Goal: Task Accomplishment & Management: Use online tool/utility

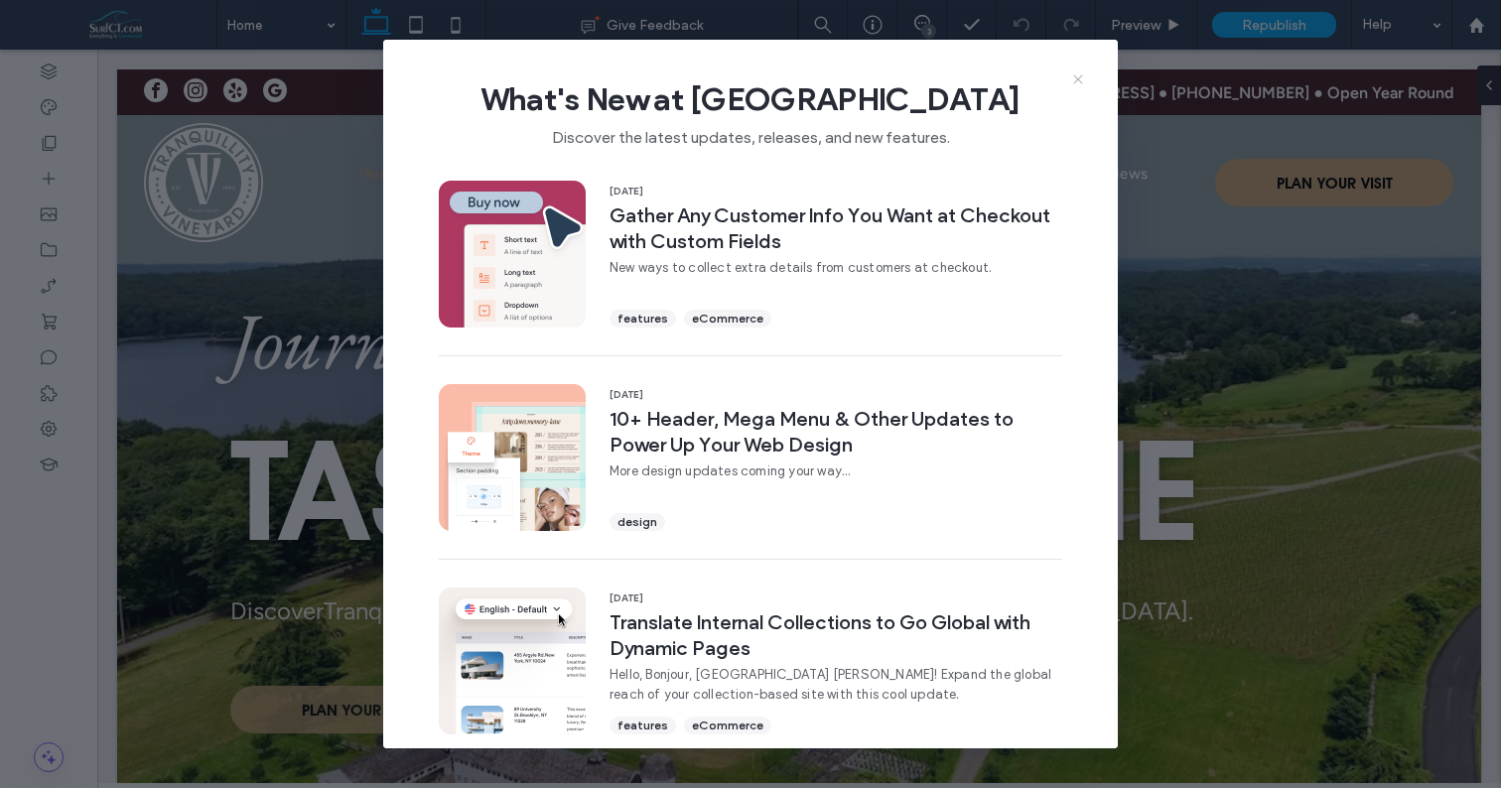
click at [1077, 73] on icon at bounding box center [1078, 79] width 16 height 16
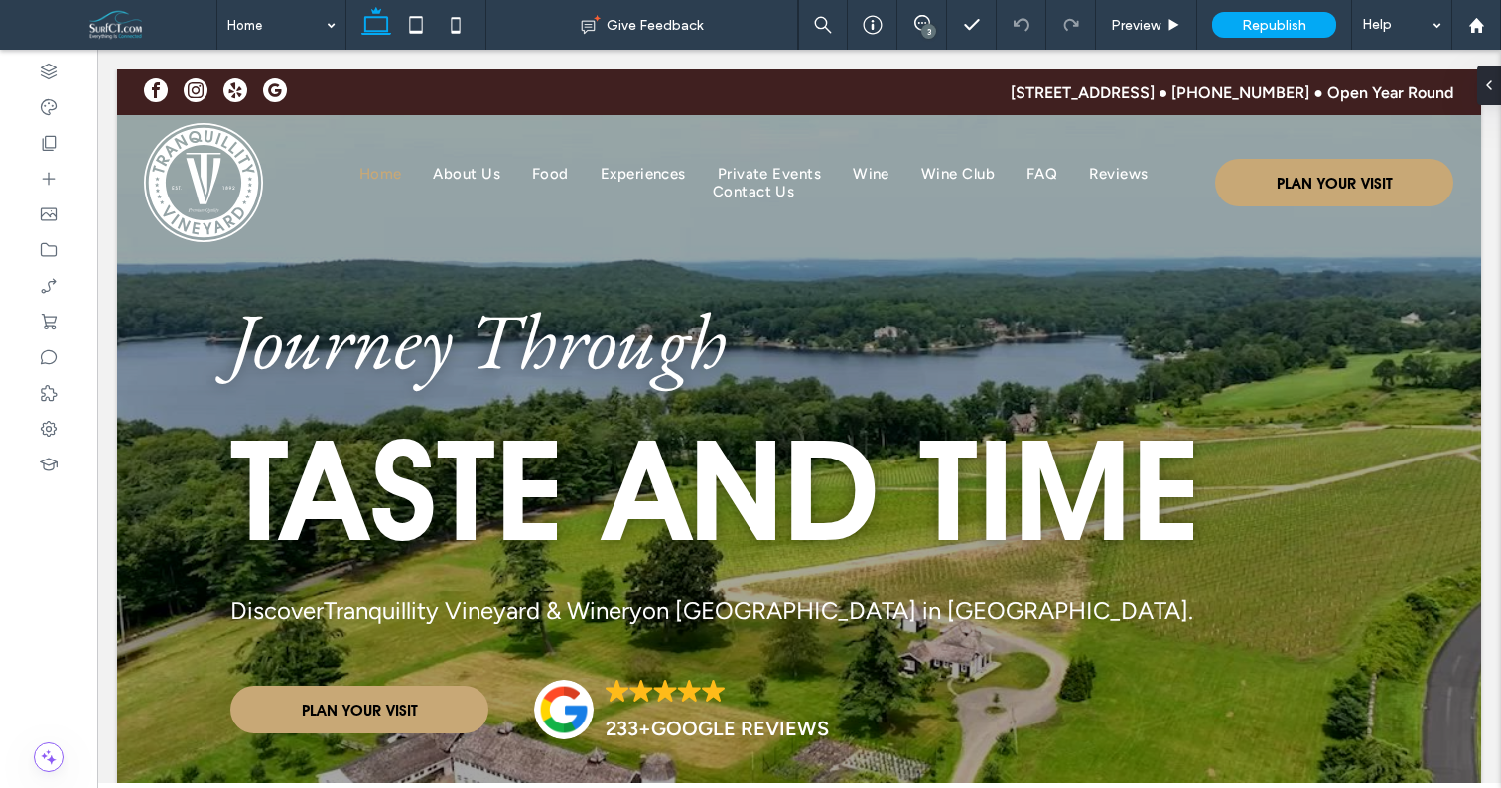
click at [926, 29] on div "3" at bounding box center [929, 31] width 15 height 15
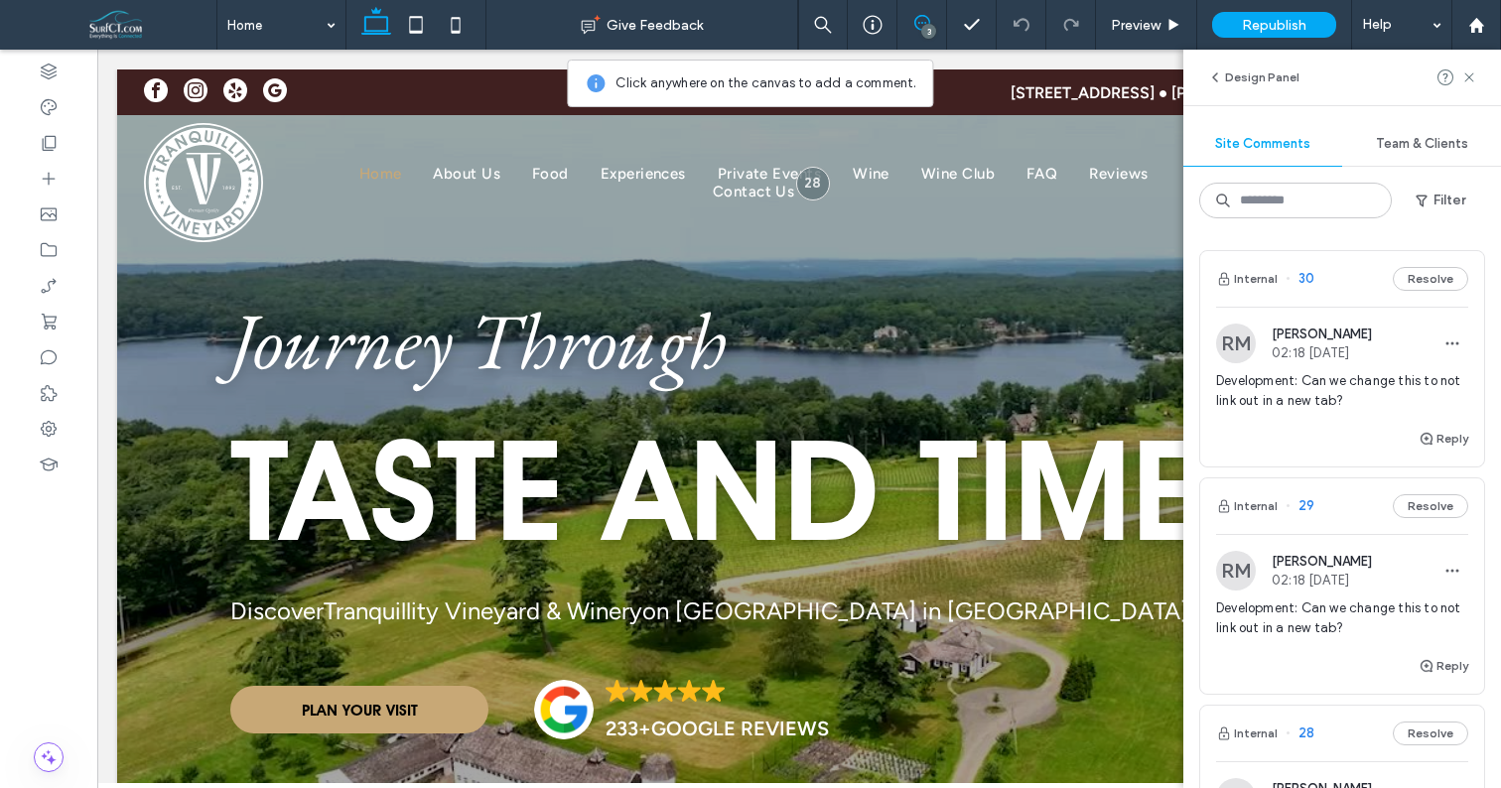
click at [1394, 373] on span "Development: Can we change this to not link out in a new tab?" at bounding box center [1342, 391] width 252 height 40
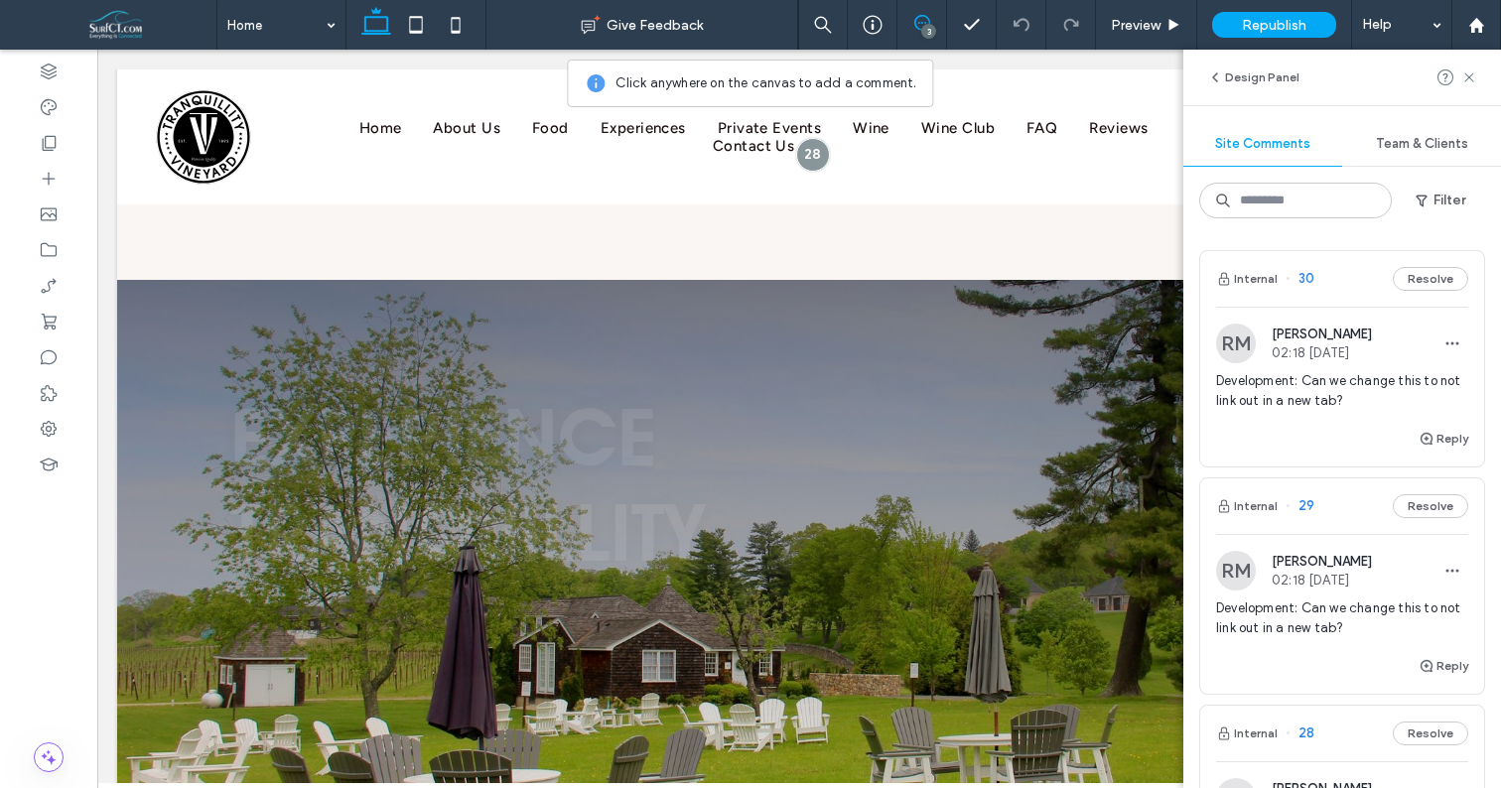
scroll to position [3406, 0]
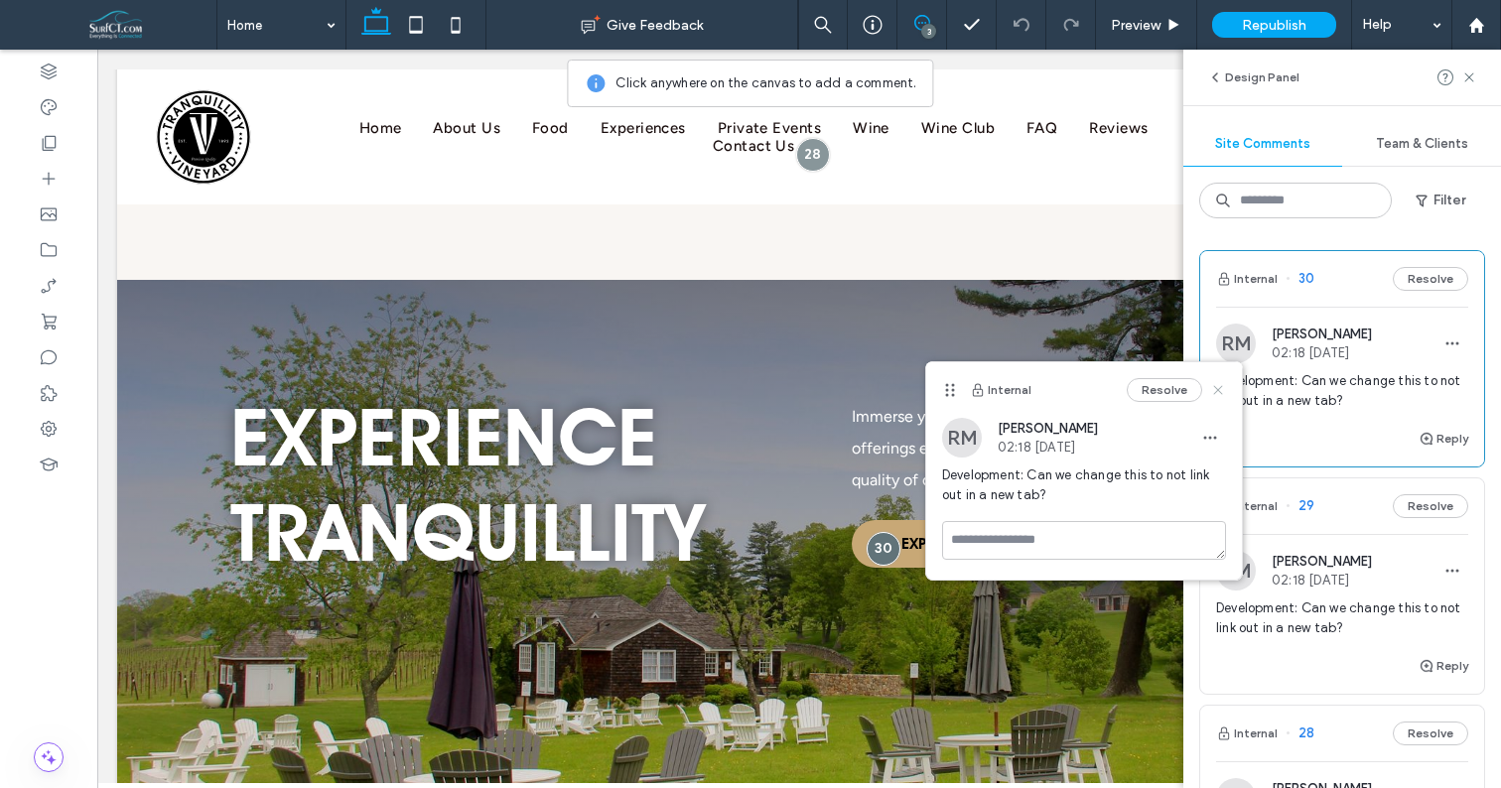
click at [1216, 387] on use at bounding box center [1217, 390] width 9 height 9
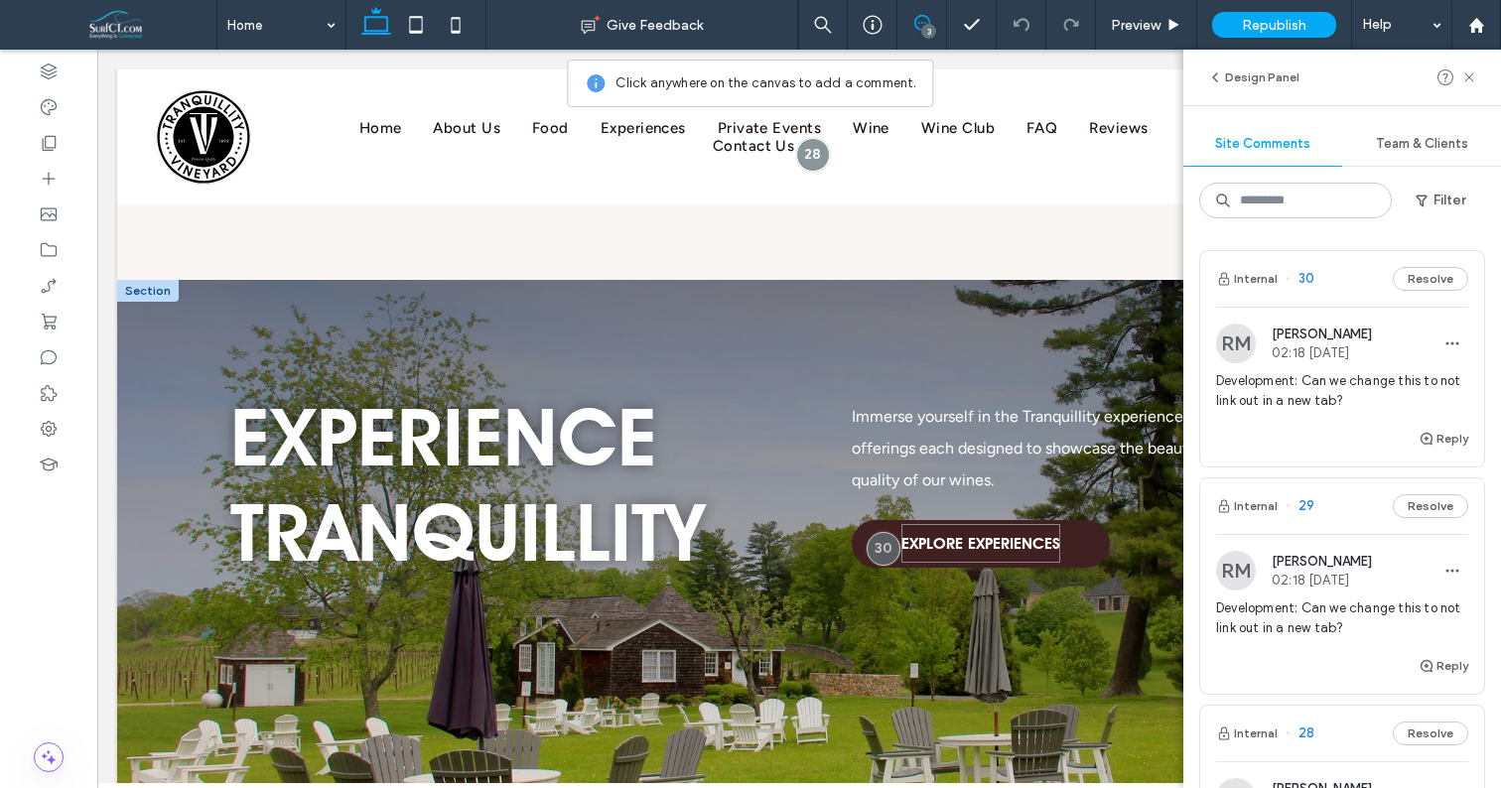
click at [981, 524] on span "EXPLORE EXPERIENCES" at bounding box center [981, 543] width 159 height 39
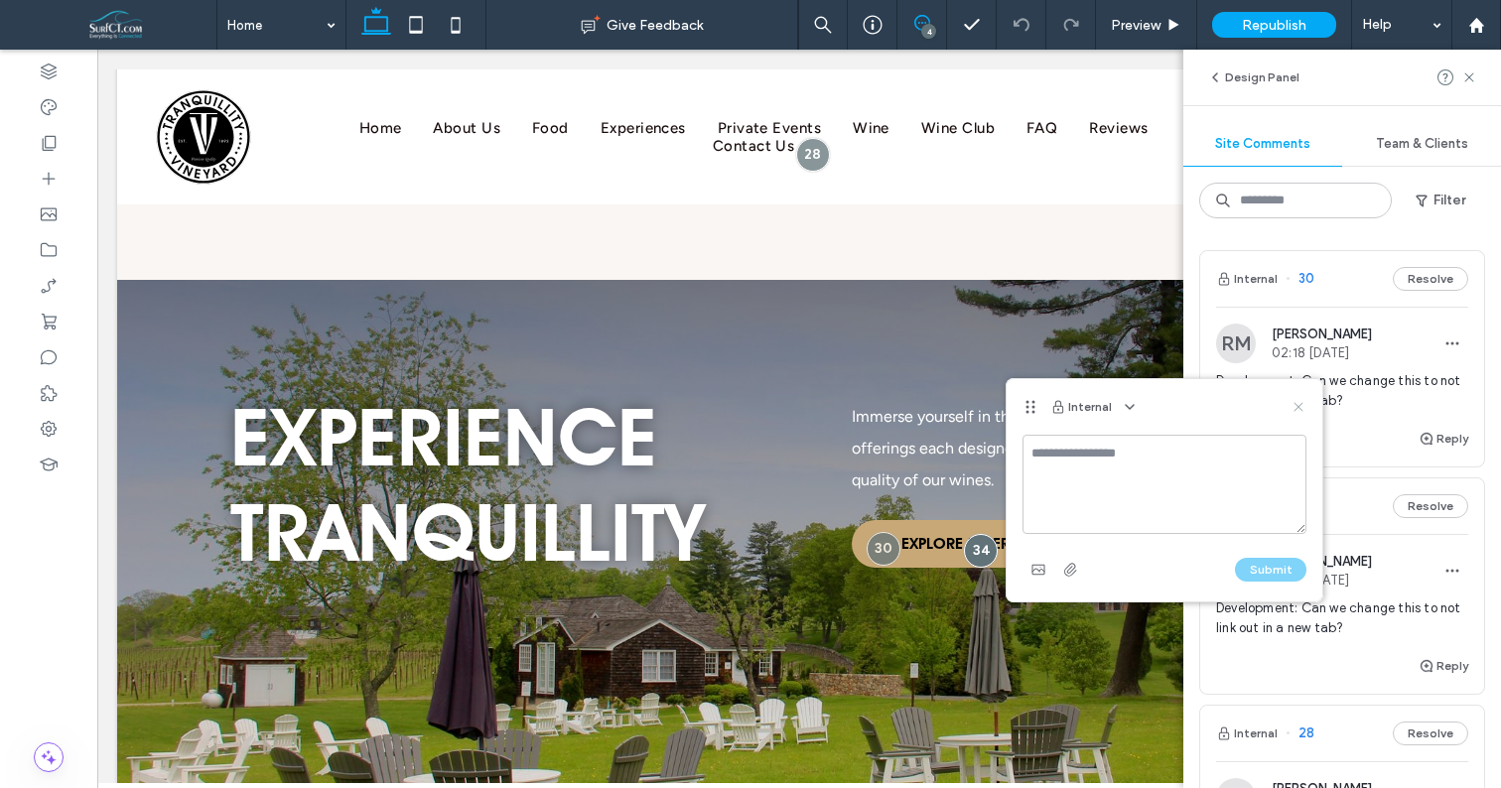
click at [1296, 409] on use at bounding box center [1298, 407] width 9 height 9
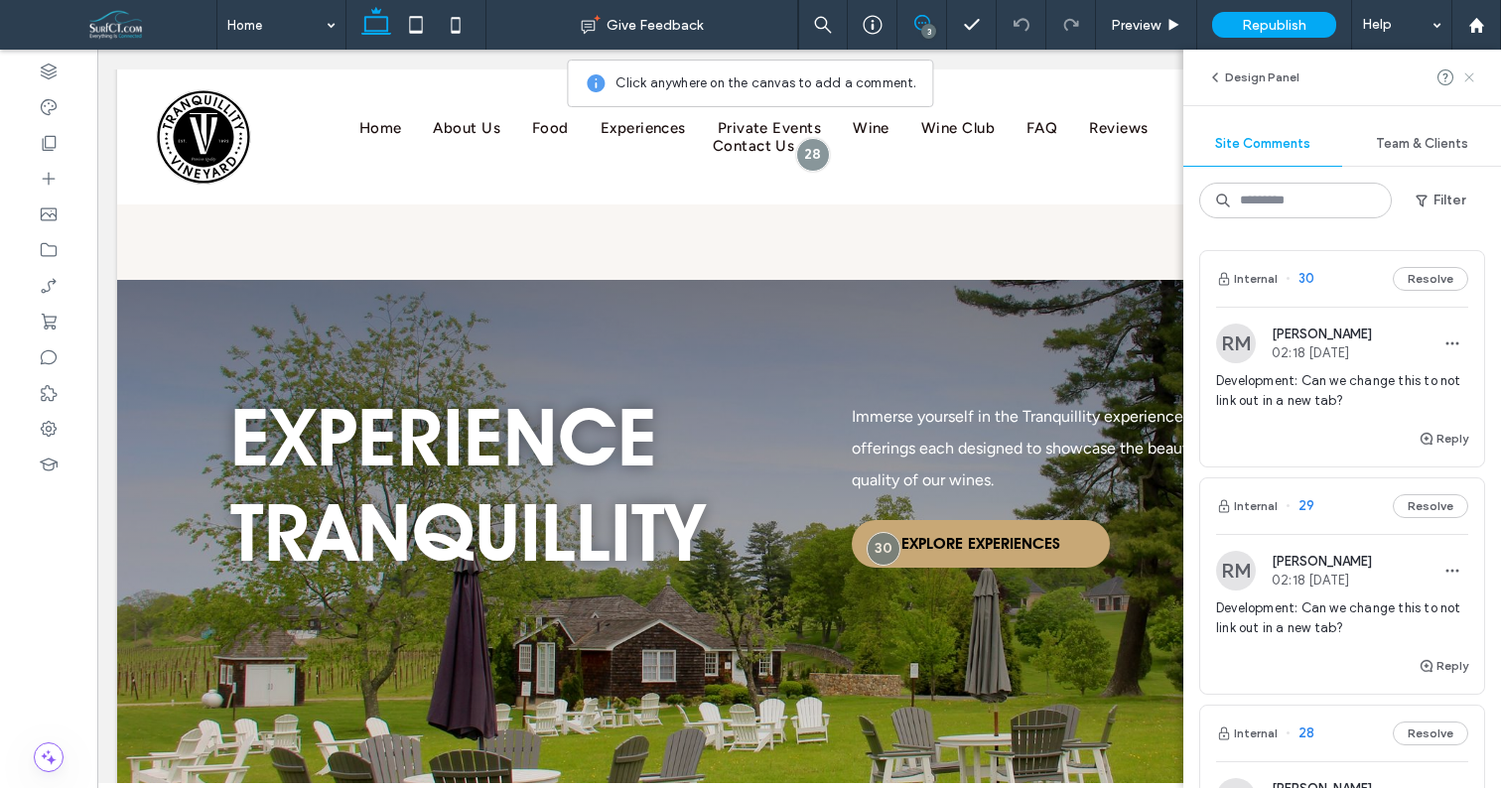
click at [1473, 78] on icon at bounding box center [1470, 78] width 16 height 16
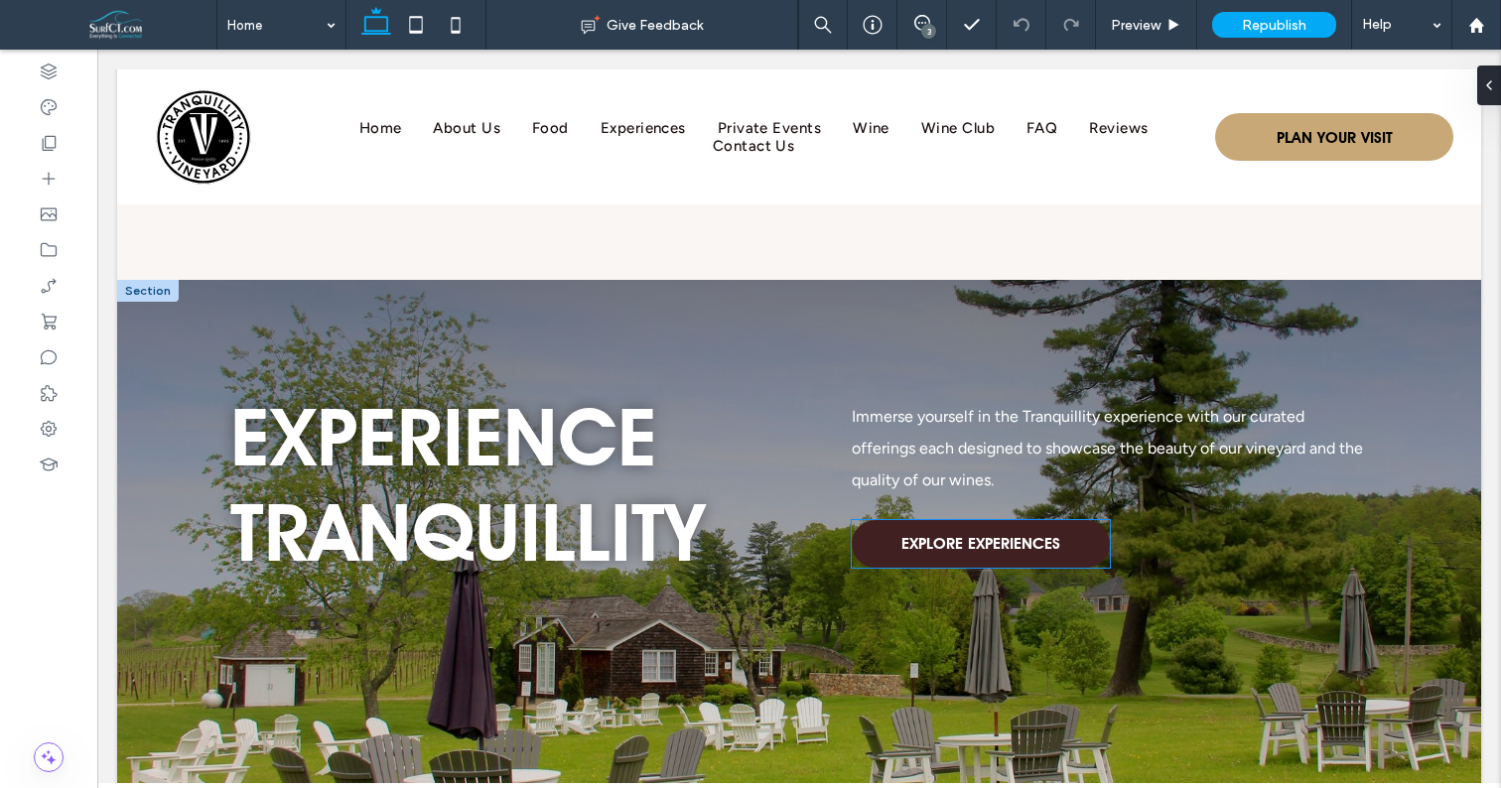
click at [1098, 520] on link "EXPLORE EXPERIENCES" at bounding box center [981, 544] width 258 height 48
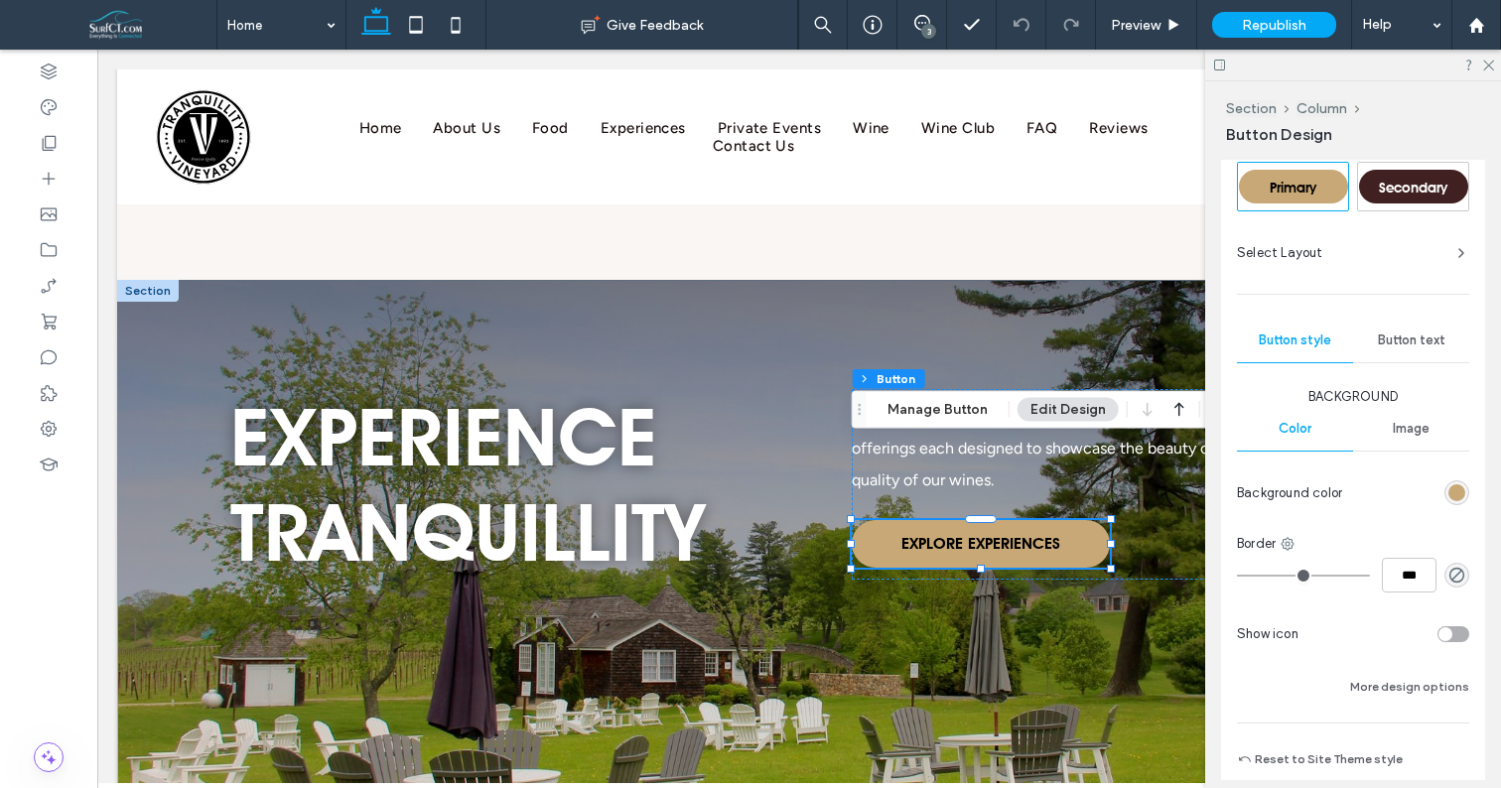
scroll to position [366, 0]
click at [1029, 567] on div at bounding box center [981, 567] width 258 height 1
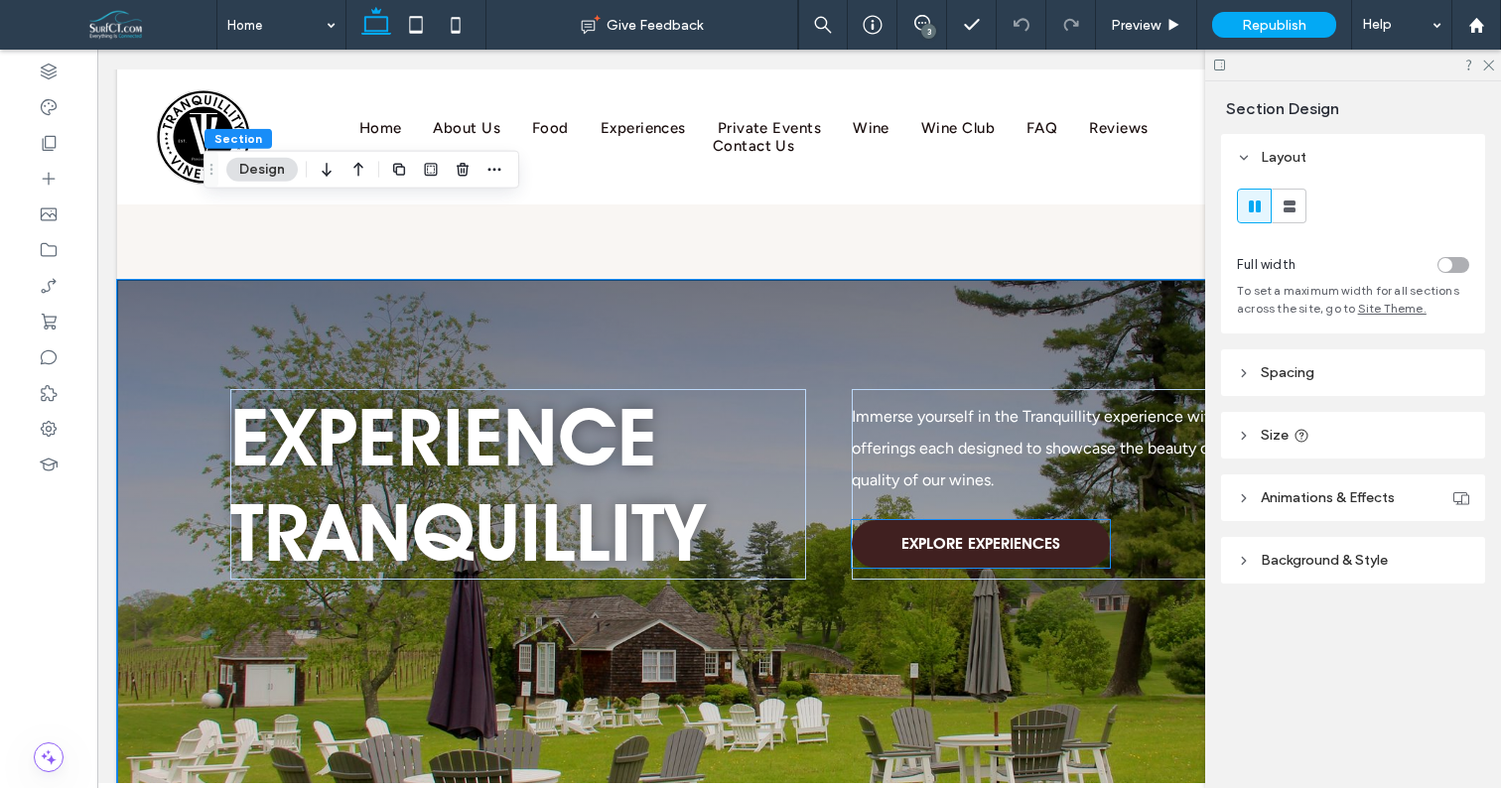
click at [1030, 524] on span "EXPLORE EXPERIENCES" at bounding box center [981, 543] width 159 height 39
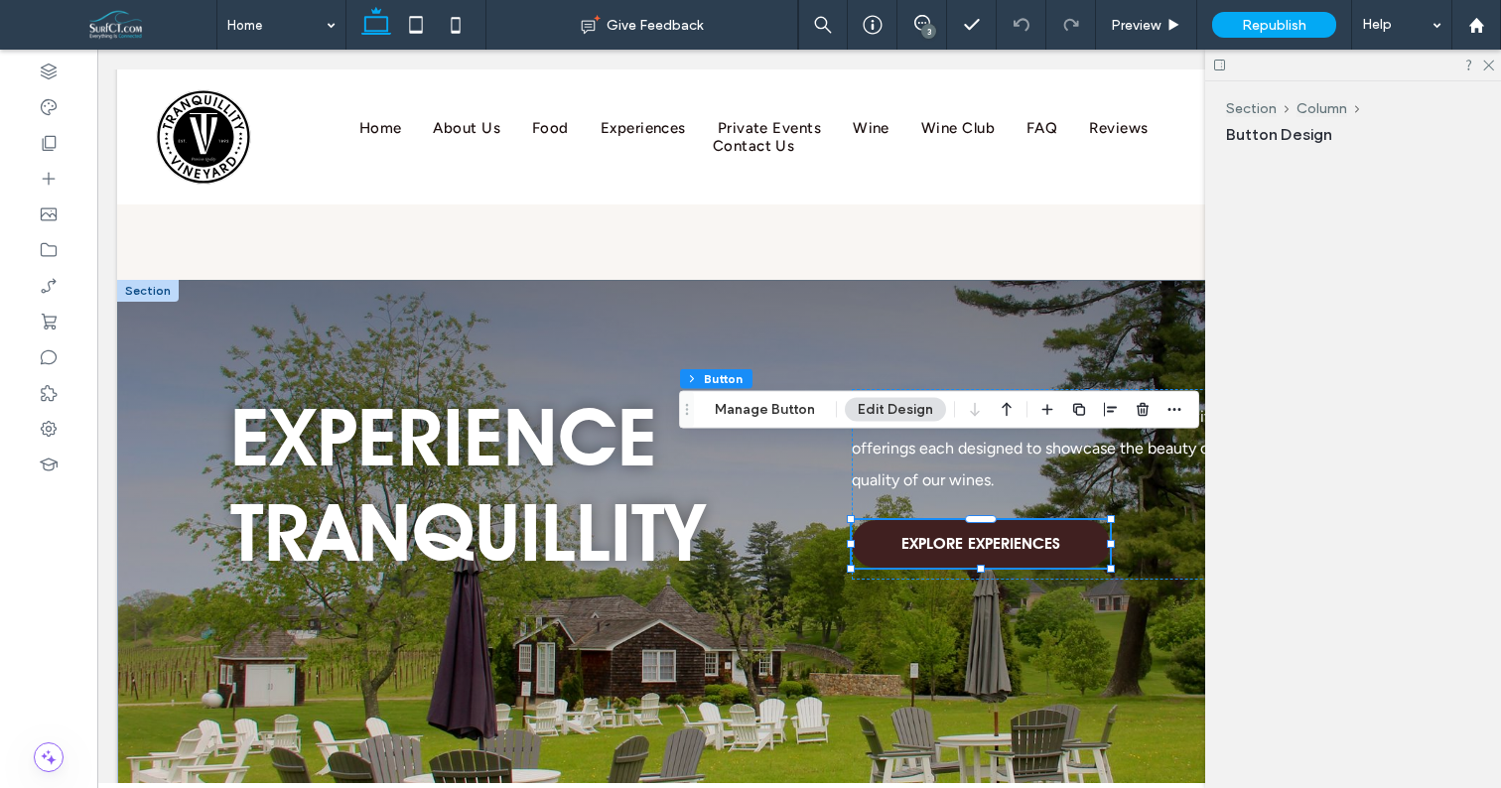
click at [1030, 520] on div "EXPLORE EXPERIENCES" at bounding box center [981, 544] width 258 height 48
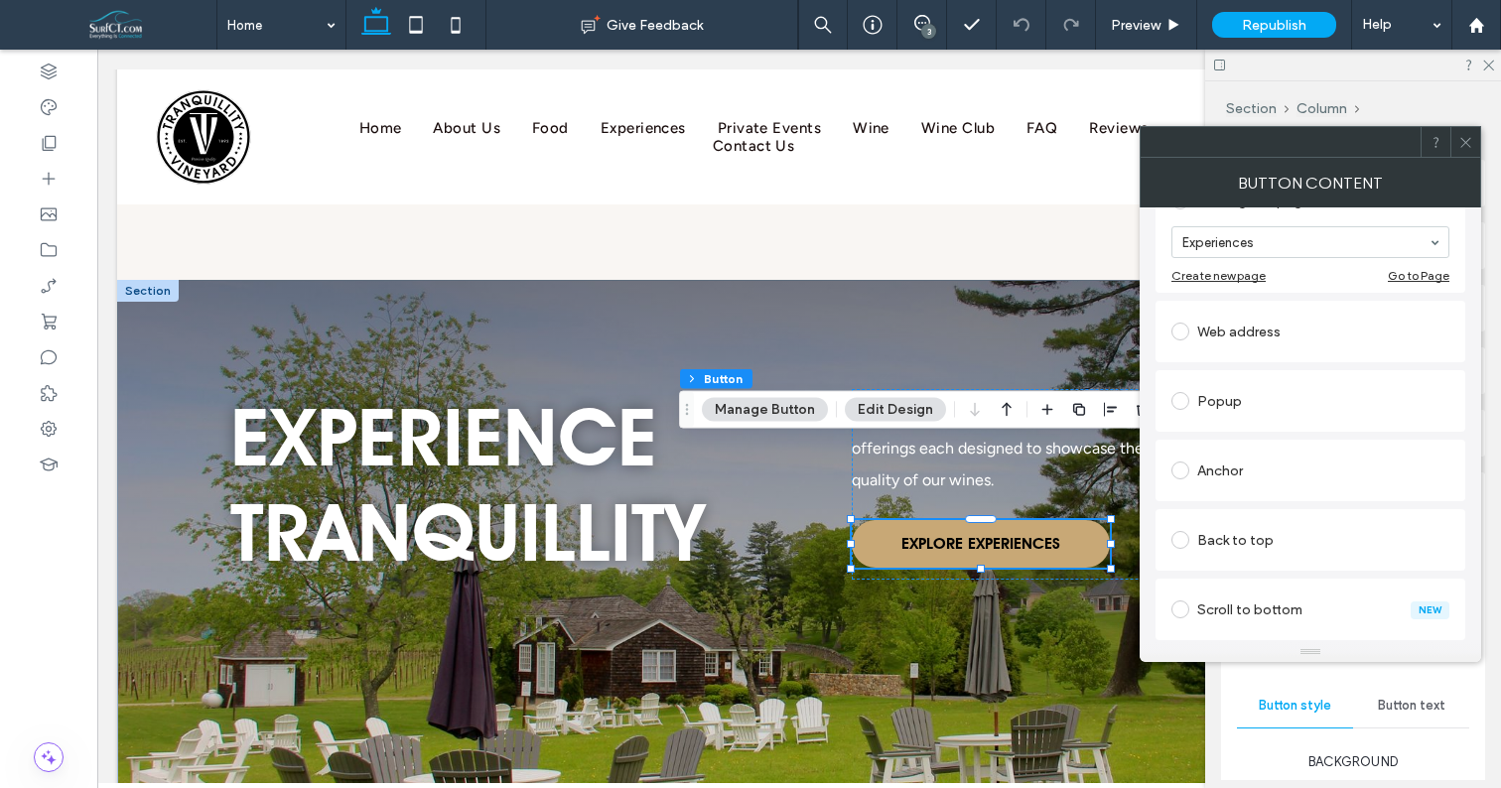
scroll to position [250, 0]
click at [1230, 339] on div "Web address" at bounding box center [1311, 329] width 278 height 32
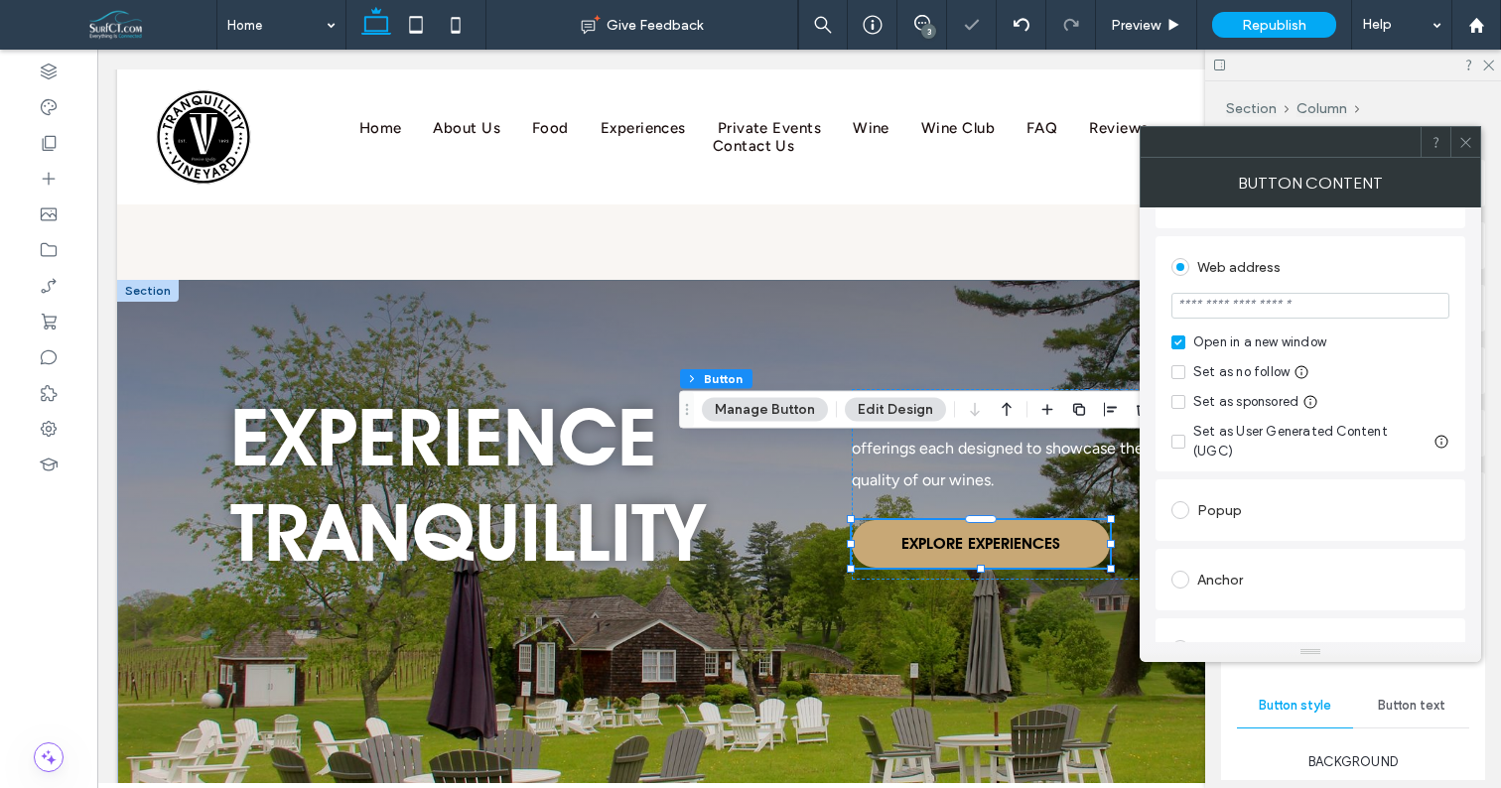
click at [1187, 344] on label "Open in a new window" at bounding box center [1311, 343] width 278 height 20
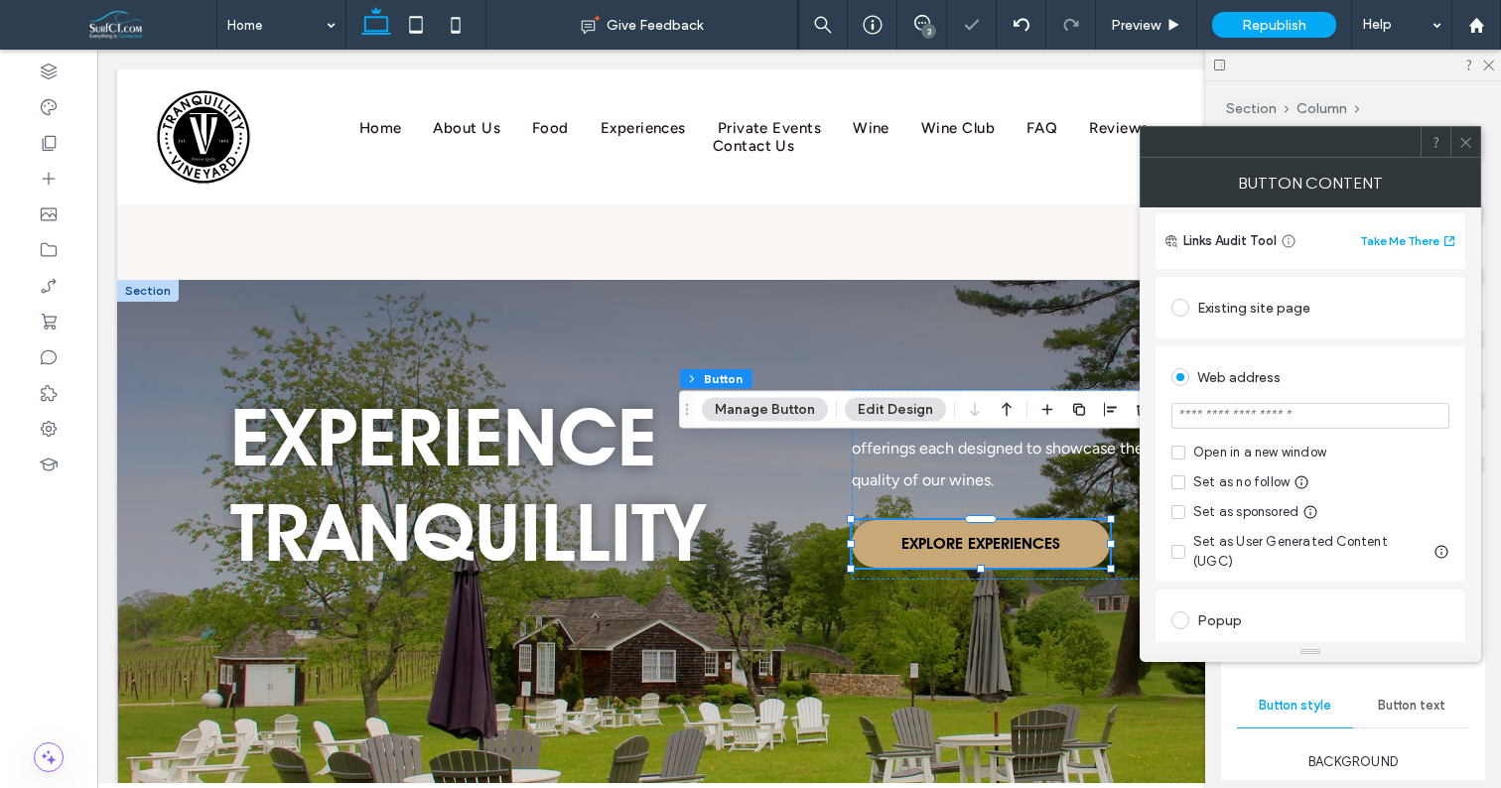
scroll to position [15, 0]
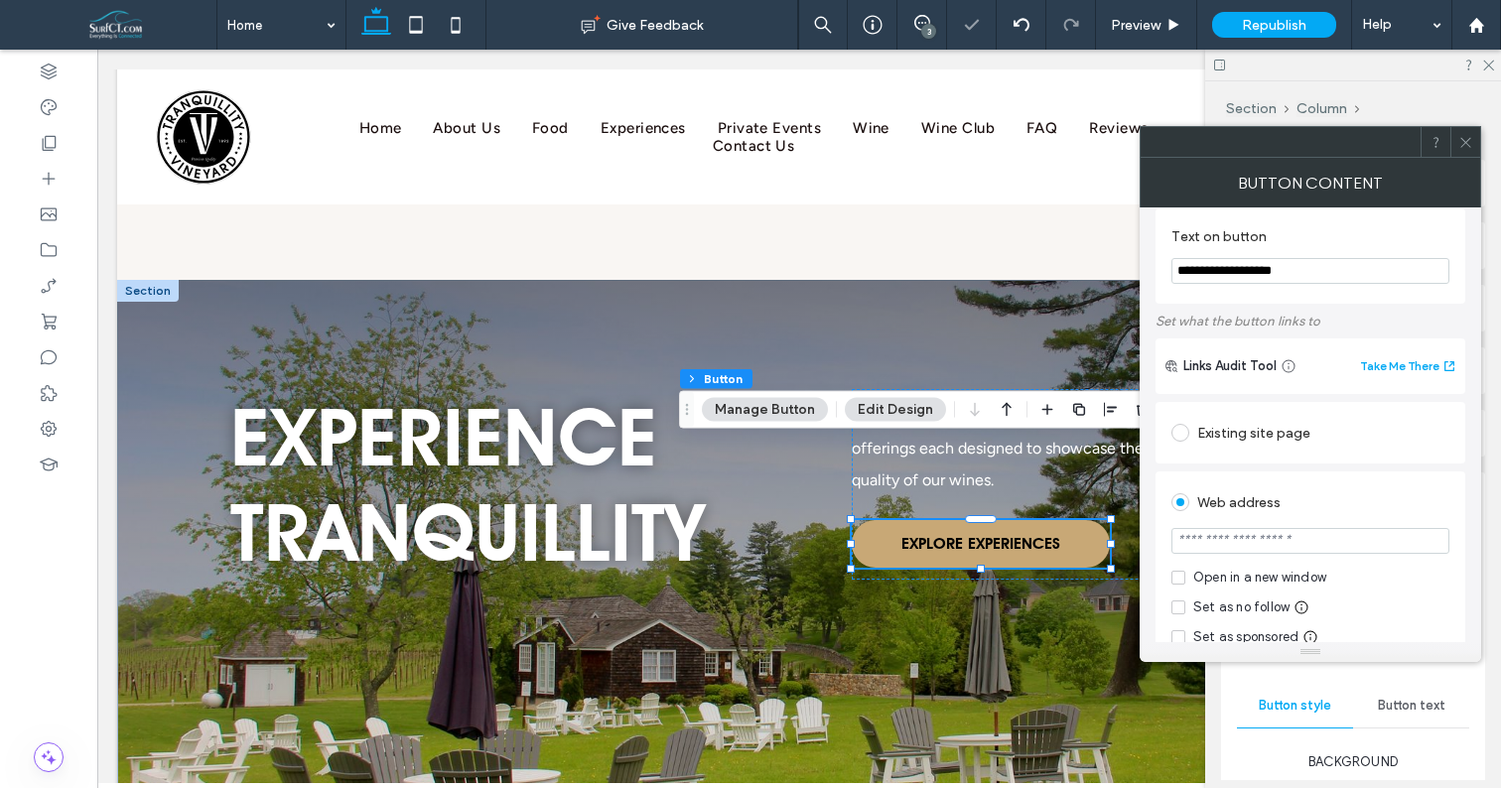
click at [1226, 429] on div "Existing site page" at bounding box center [1311, 433] width 278 height 32
click at [1470, 147] on icon at bounding box center [1466, 142] width 15 height 15
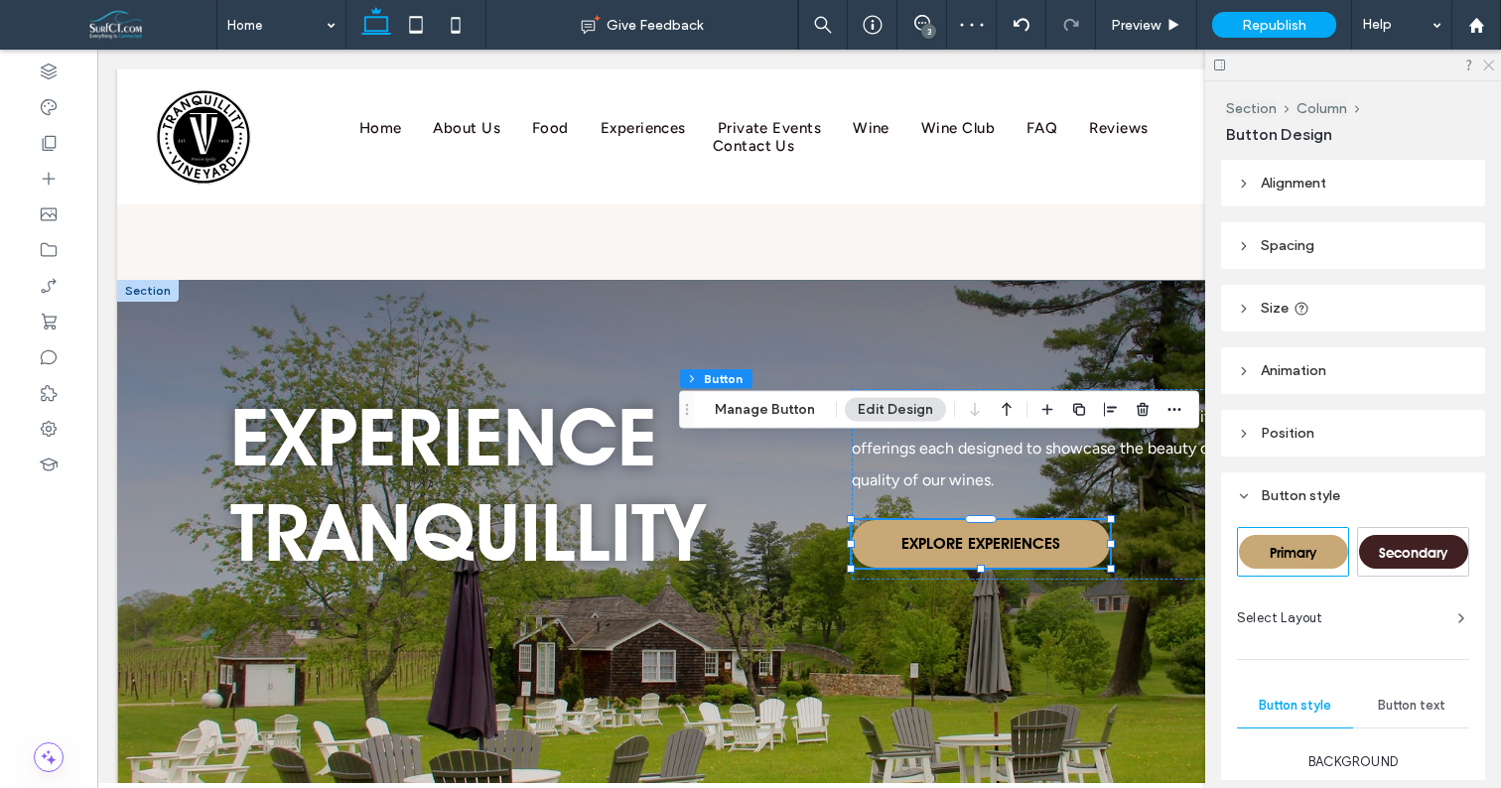
click at [1491, 67] on use at bounding box center [1489, 66] width 11 height 11
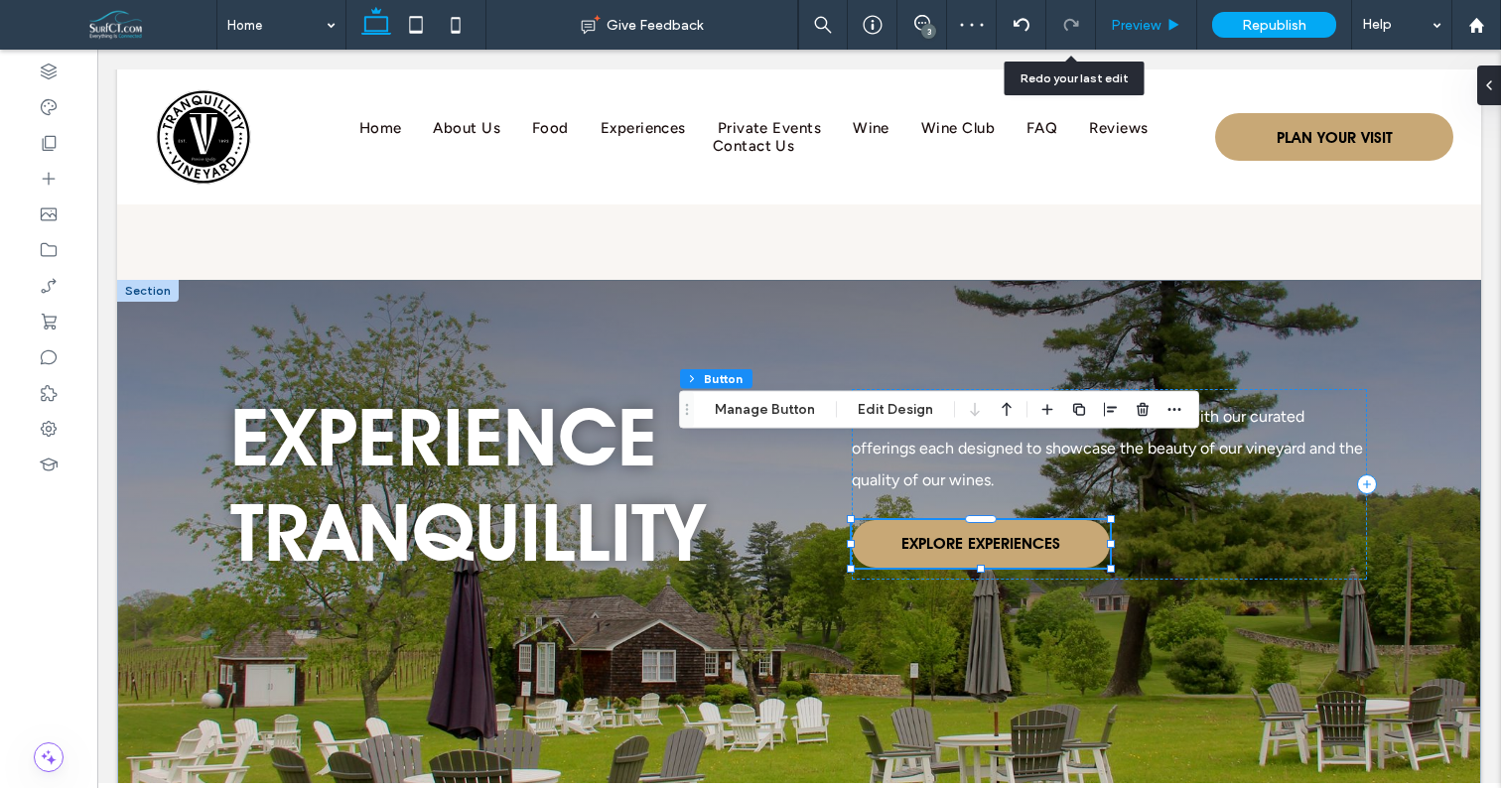
click at [1126, 22] on span "Preview" at bounding box center [1136, 25] width 50 height 17
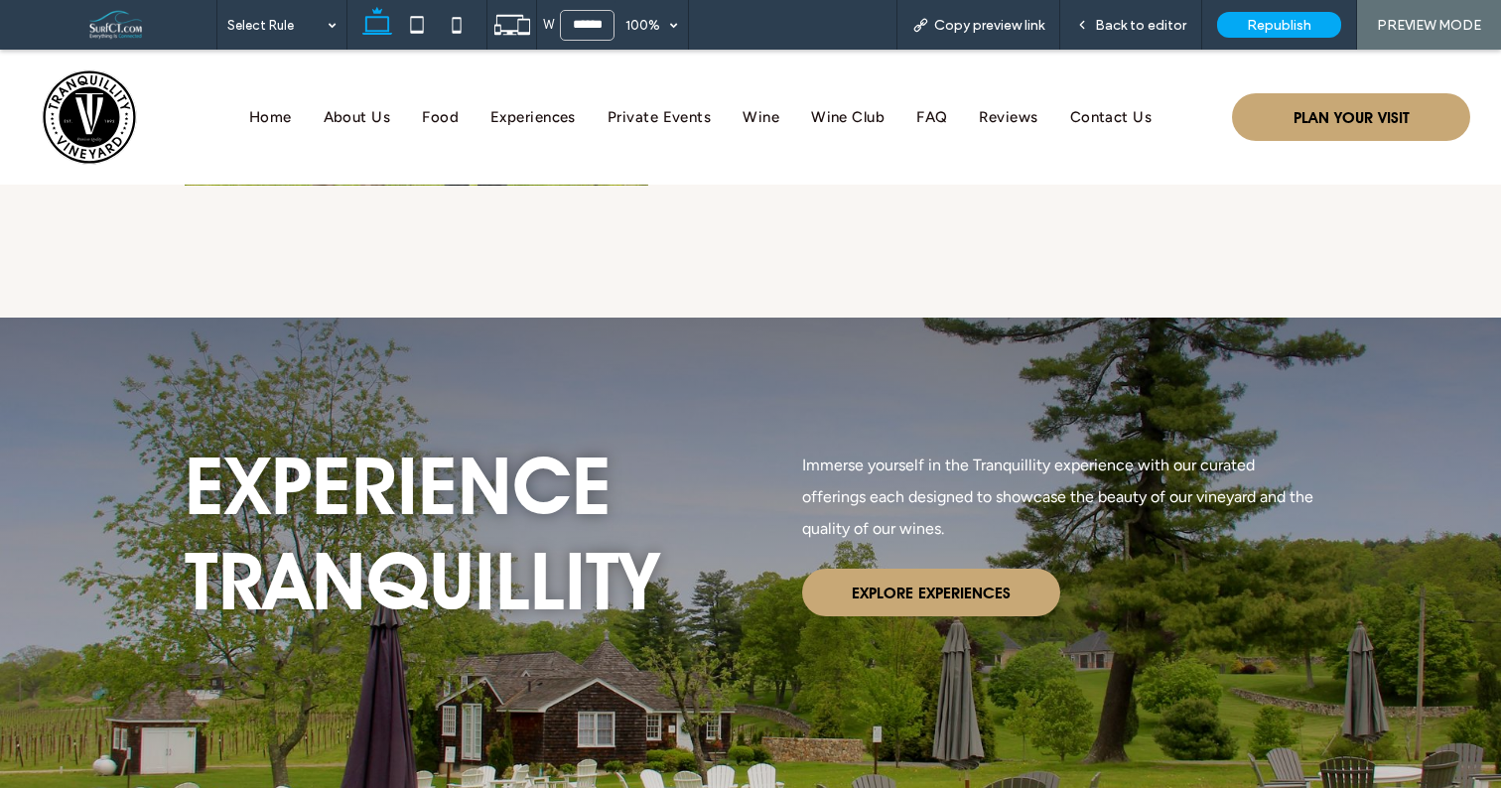
scroll to position [3472, 0]
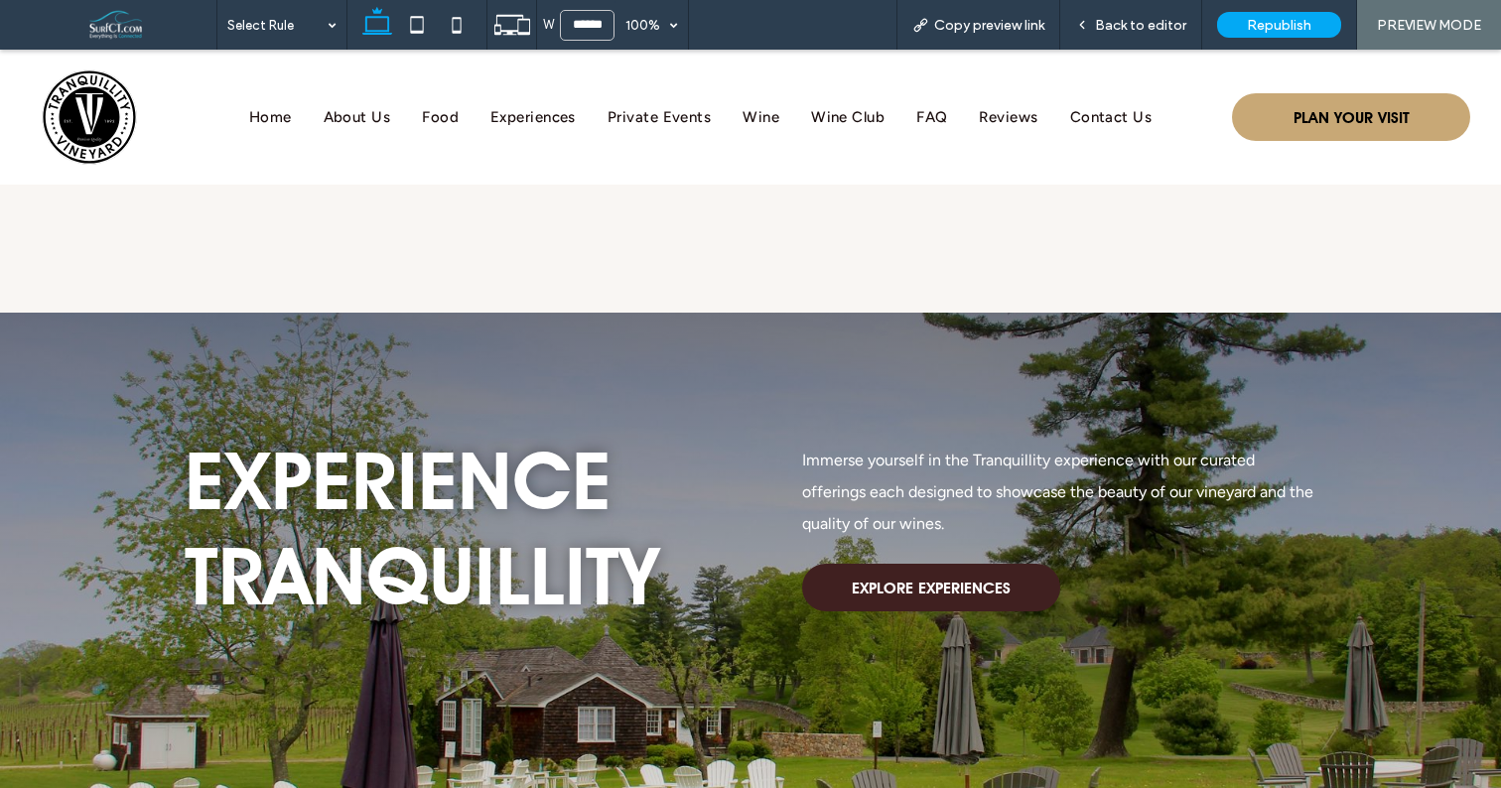
click at [880, 569] on span "EXPLORE EXPERIENCES" at bounding box center [931, 588] width 159 height 39
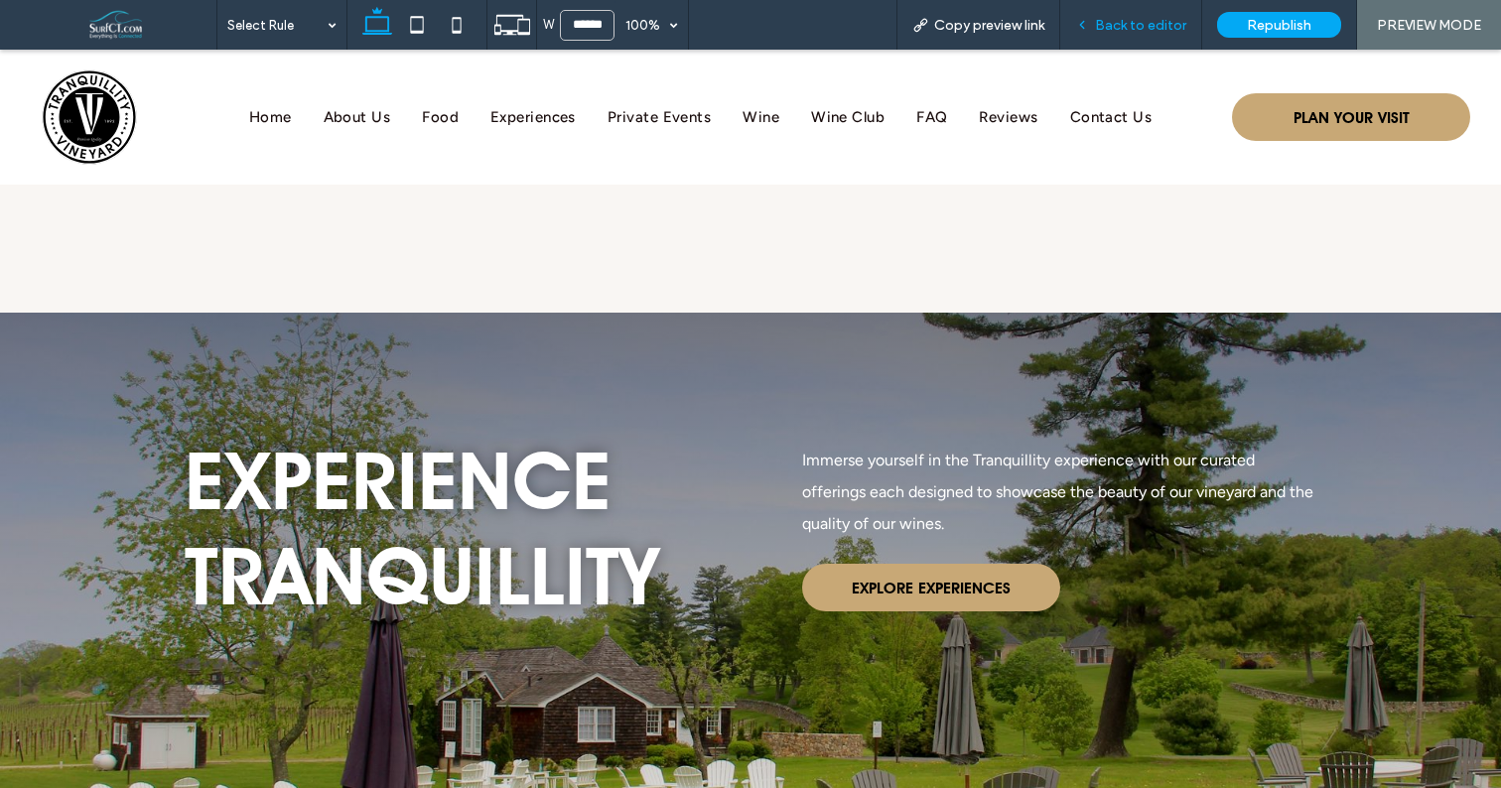
click at [1131, 32] on span "Back to editor" at bounding box center [1140, 25] width 91 height 17
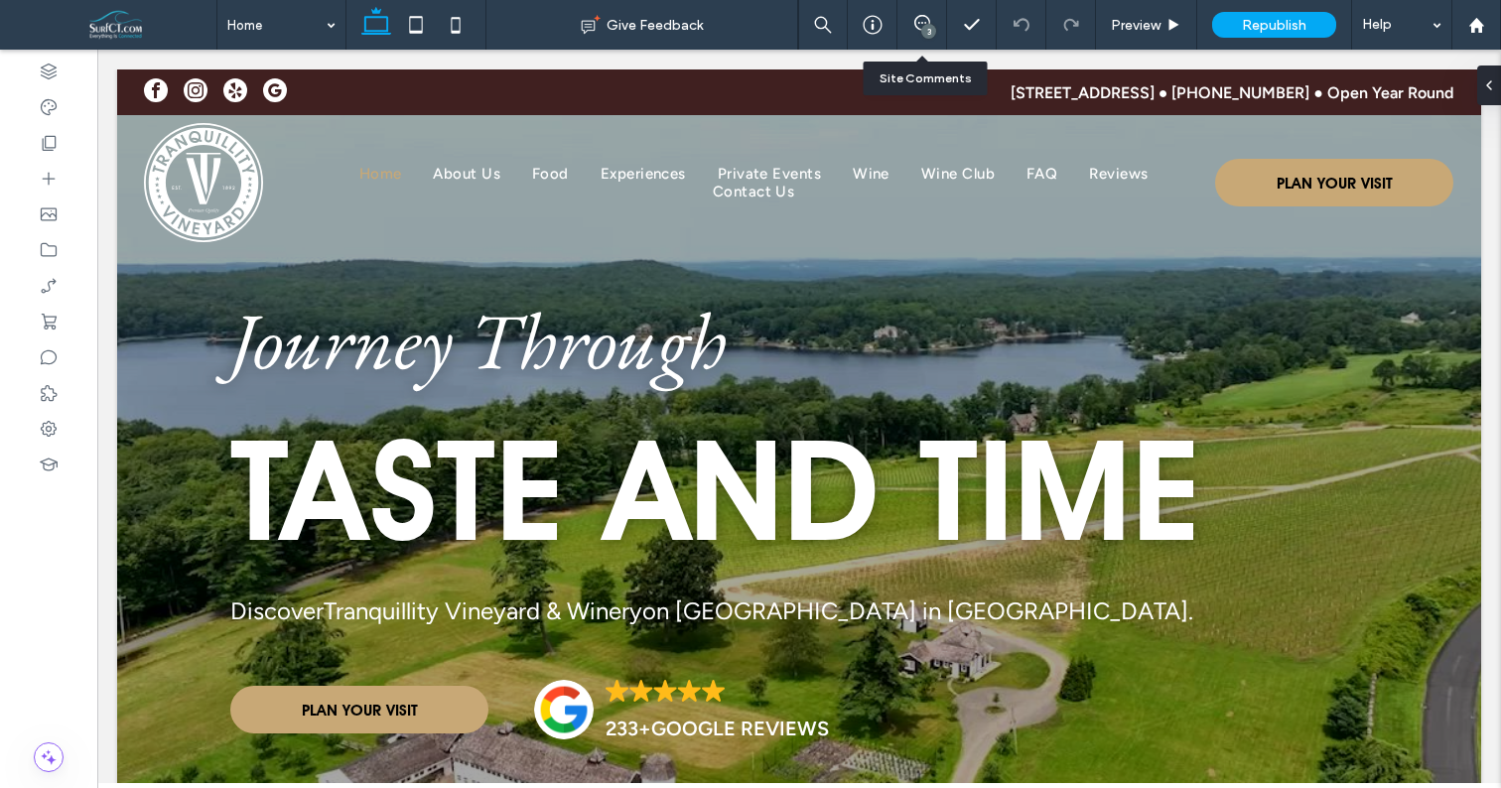
click at [924, 33] on div "3" at bounding box center [929, 31] width 15 height 15
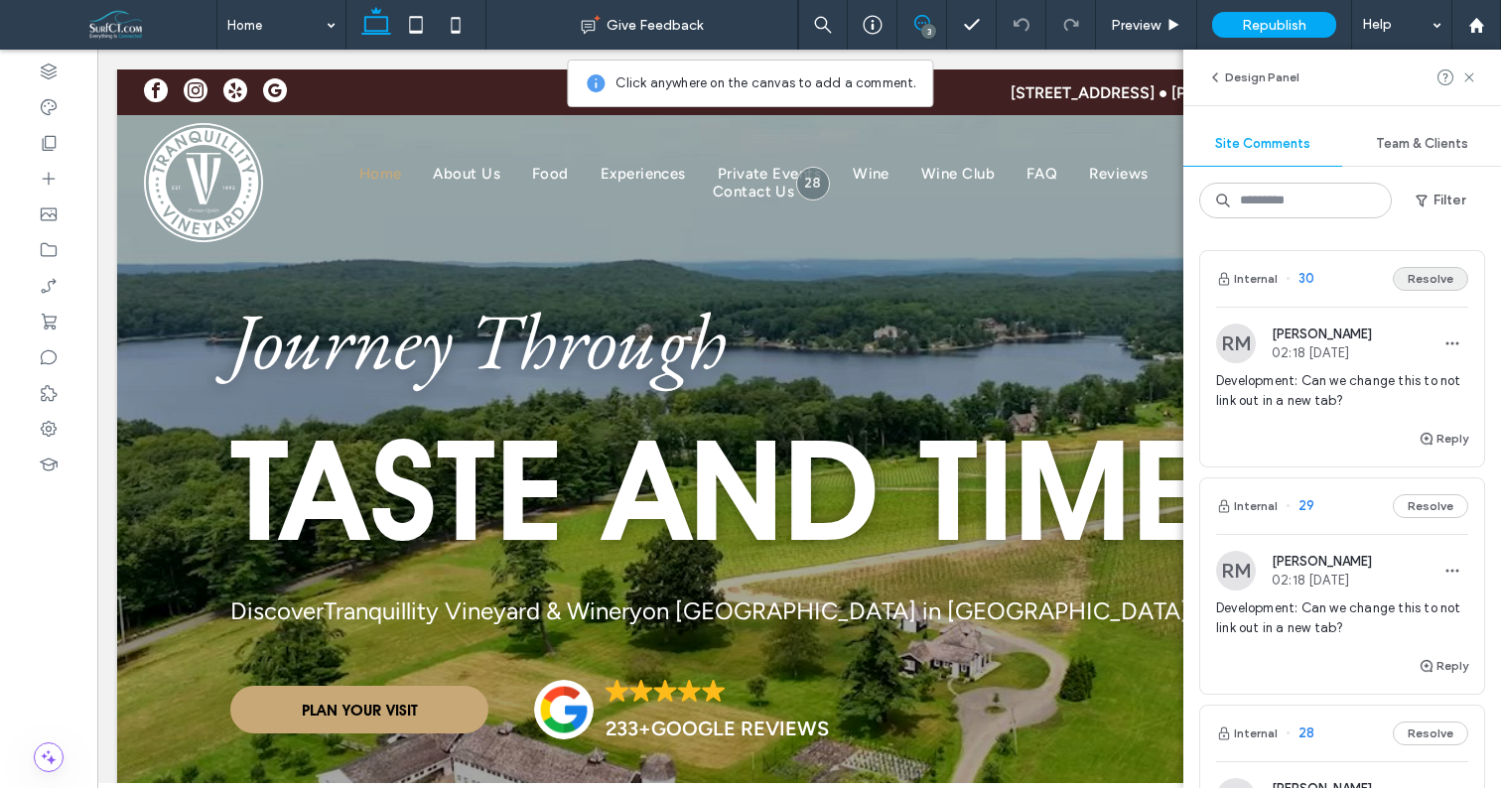
click at [1431, 275] on button "Resolve" at bounding box center [1430, 279] width 75 height 24
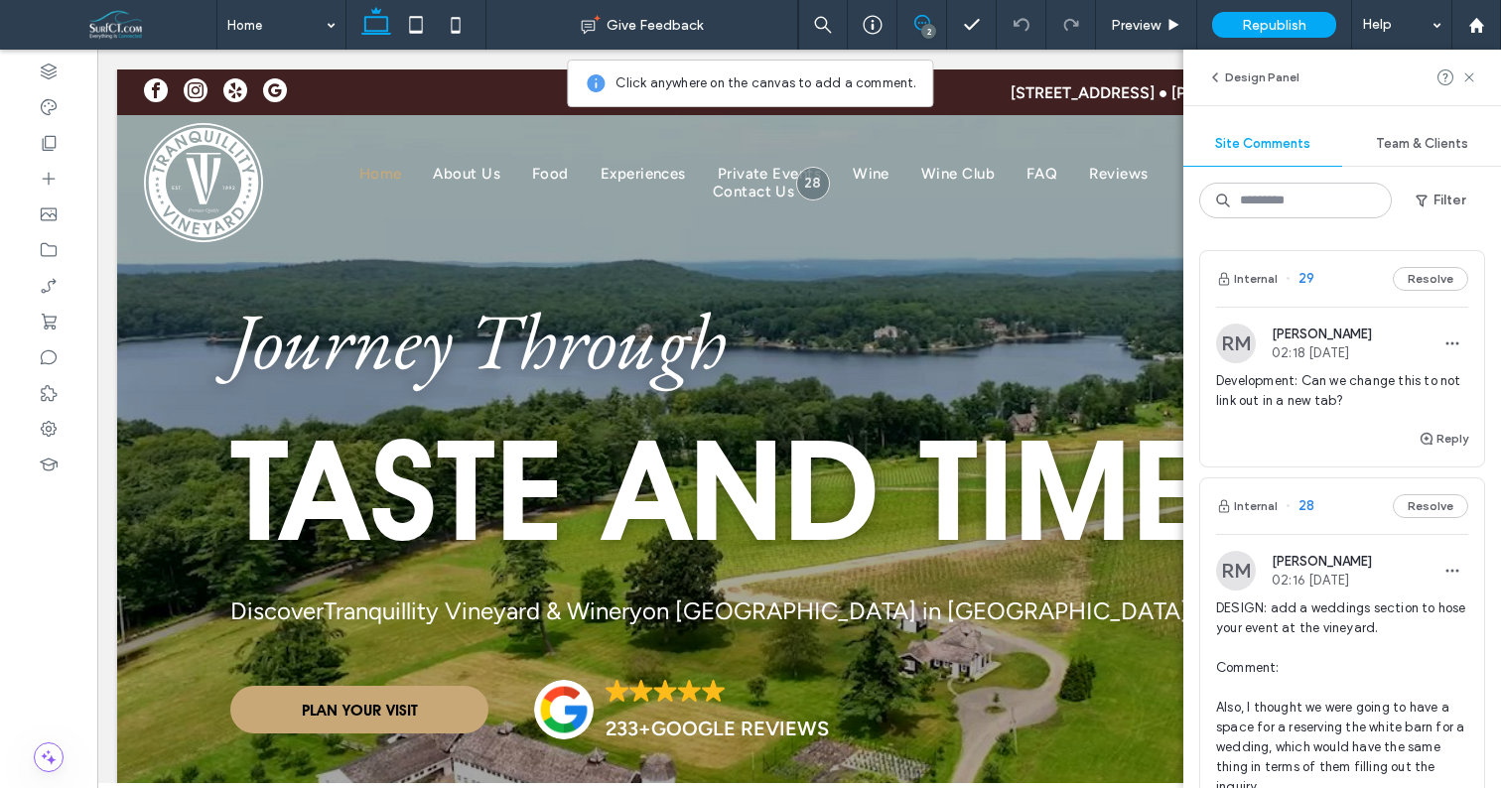
click at [1341, 388] on span "Development: Can we change this to not link out in a new tab?" at bounding box center [1342, 391] width 252 height 40
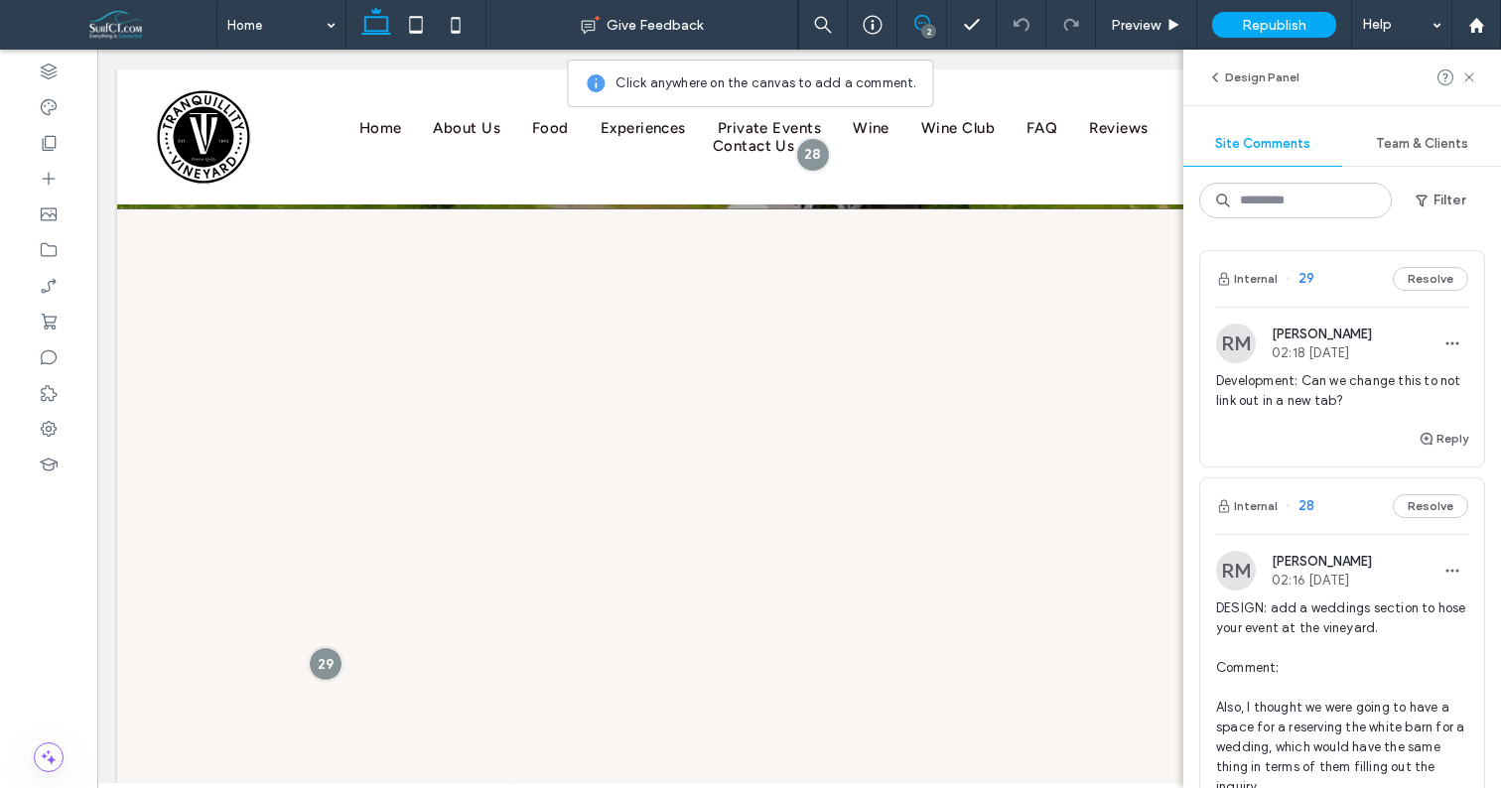
scroll to position [805, 0]
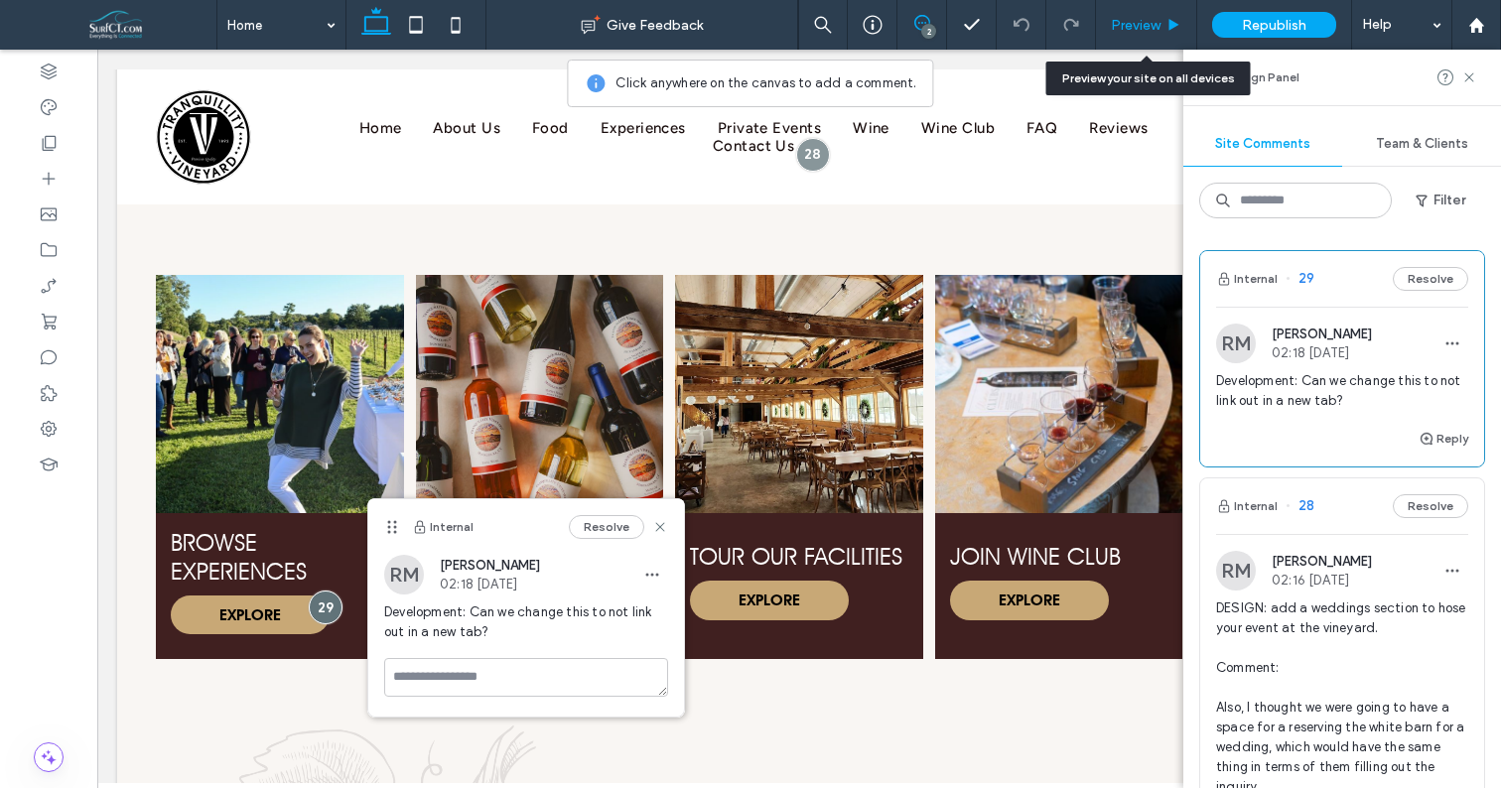
click at [1123, 20] on span "Preview" at bounding box center [1136, 25] width 50 height 17
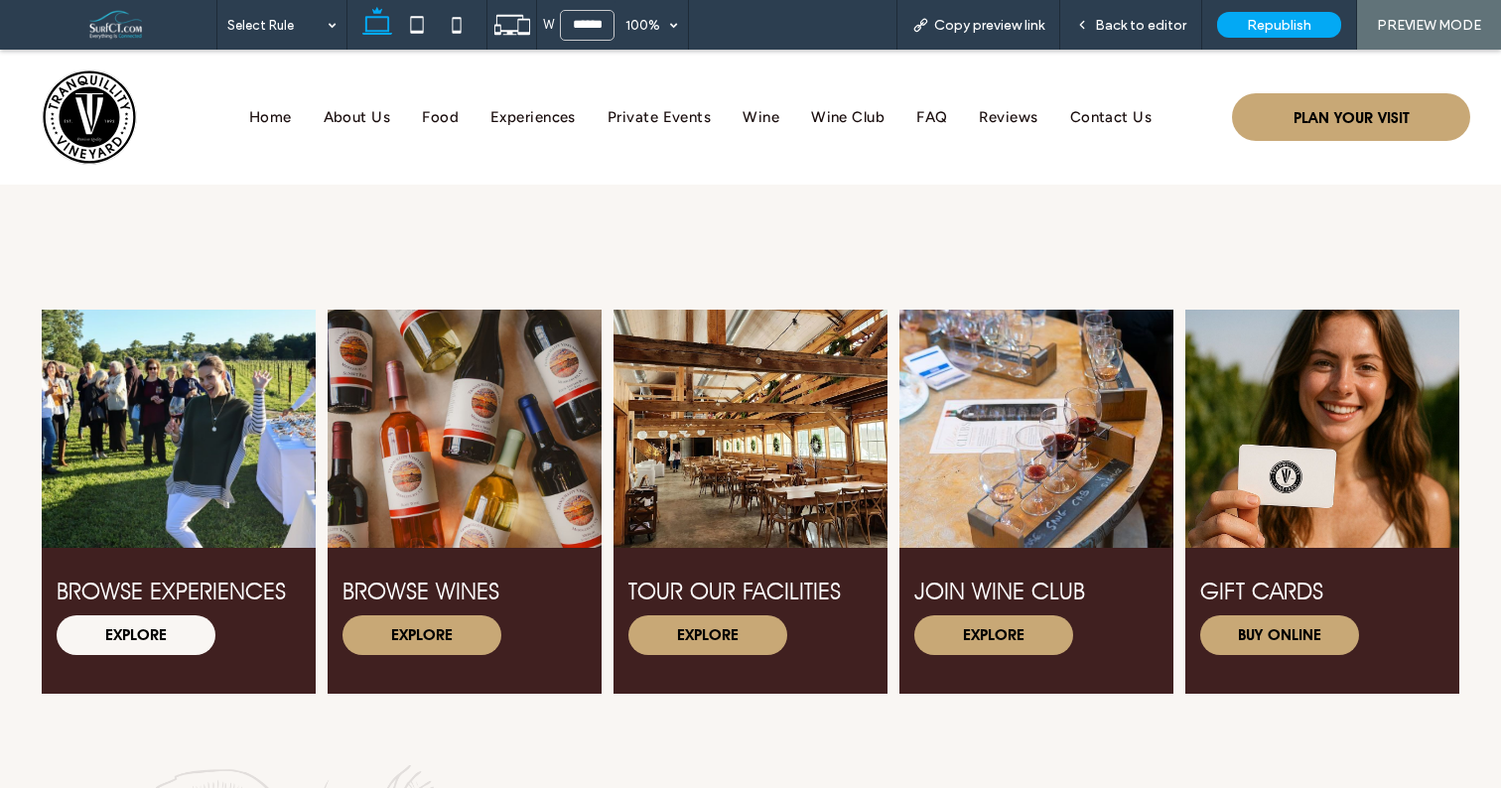
click at [163, 630] on span "EXPLORE" at bounding box center [135, 635] width 101 height 39
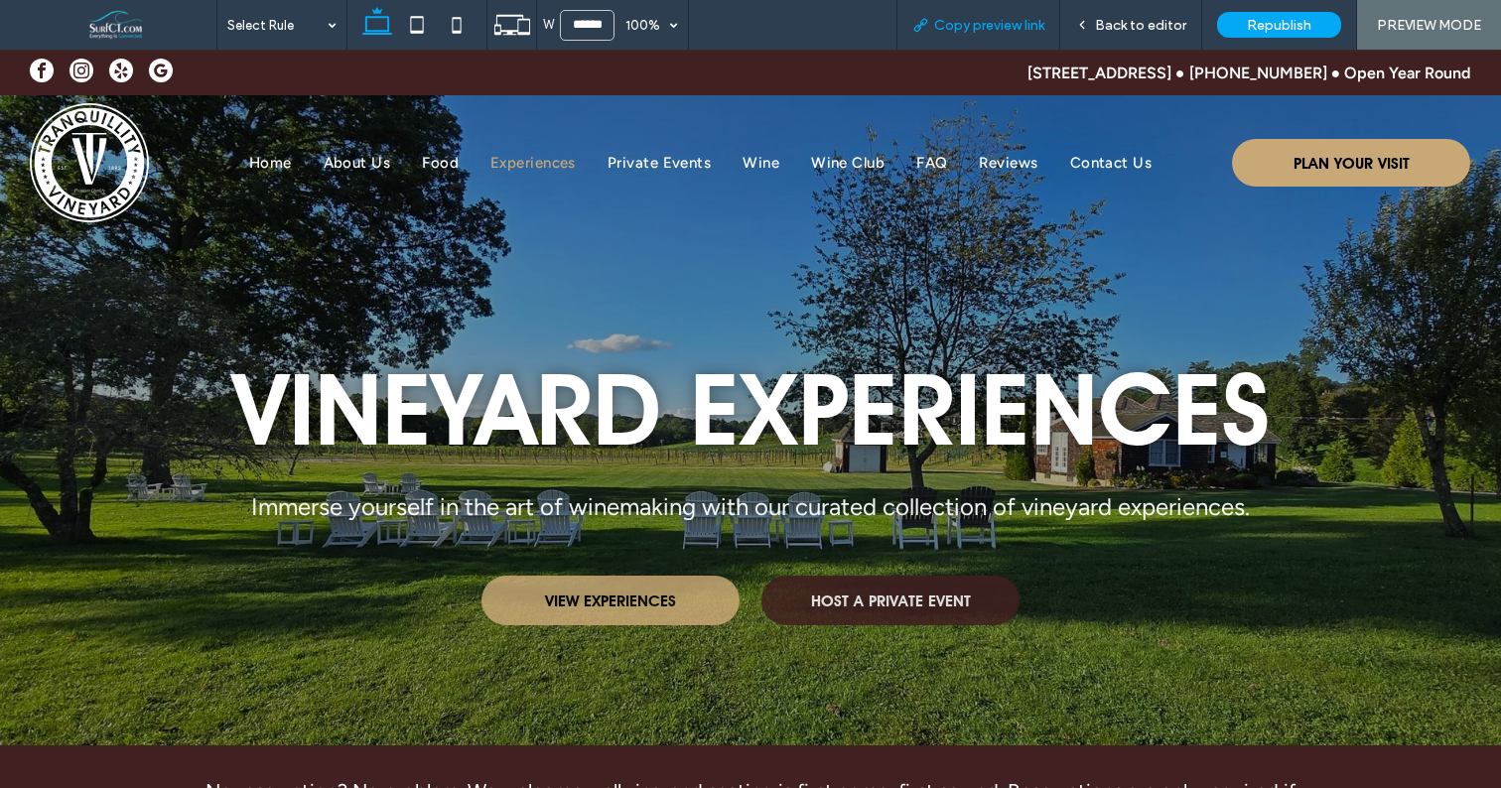
click at [999, 25] on span "Copy preview link" at bounding box center [989, 25] width 110 height 17
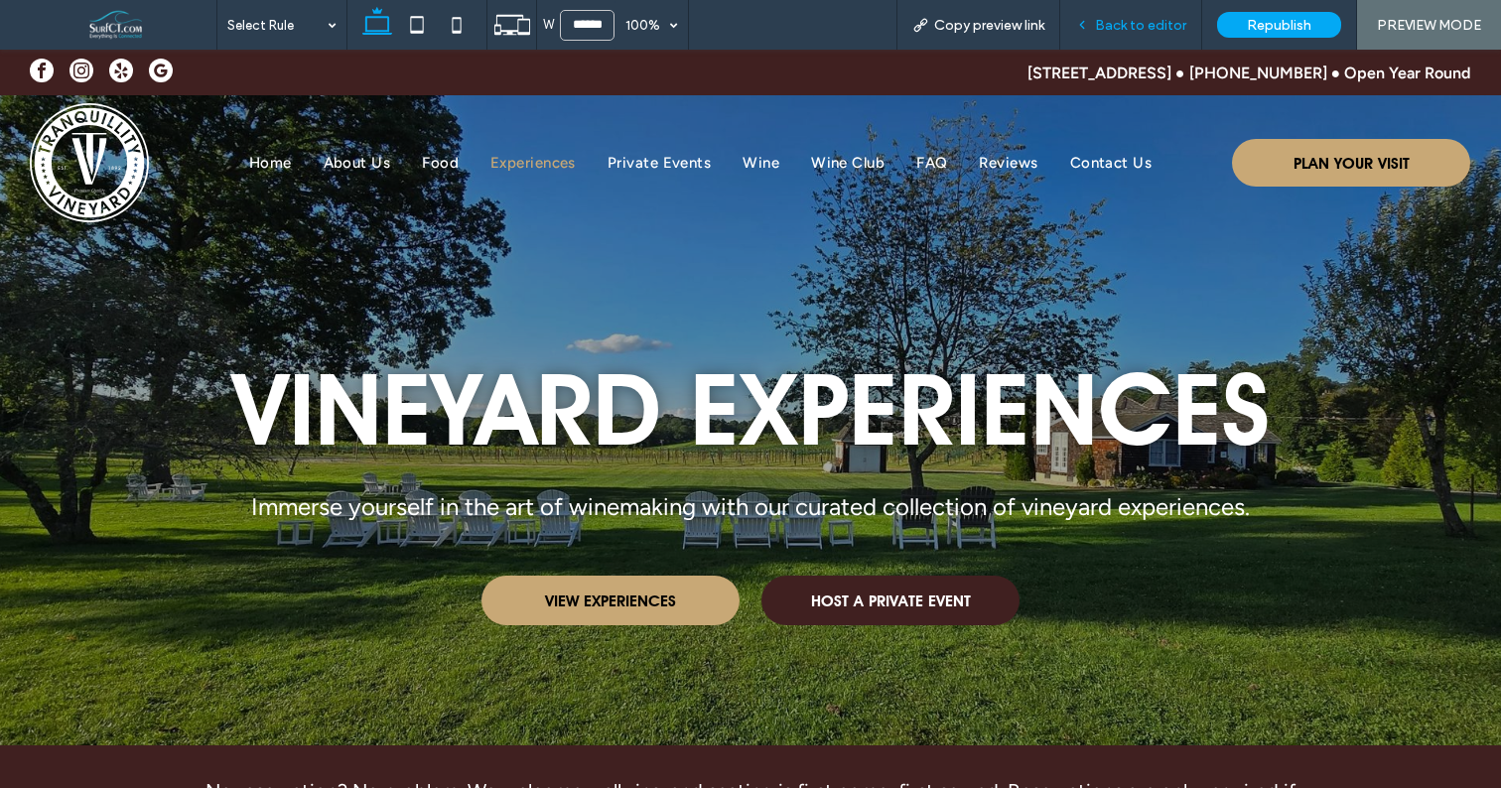
click at [1143, 22] on span "Back to editor" at bounding box center [1140, 25] width 91 height 17
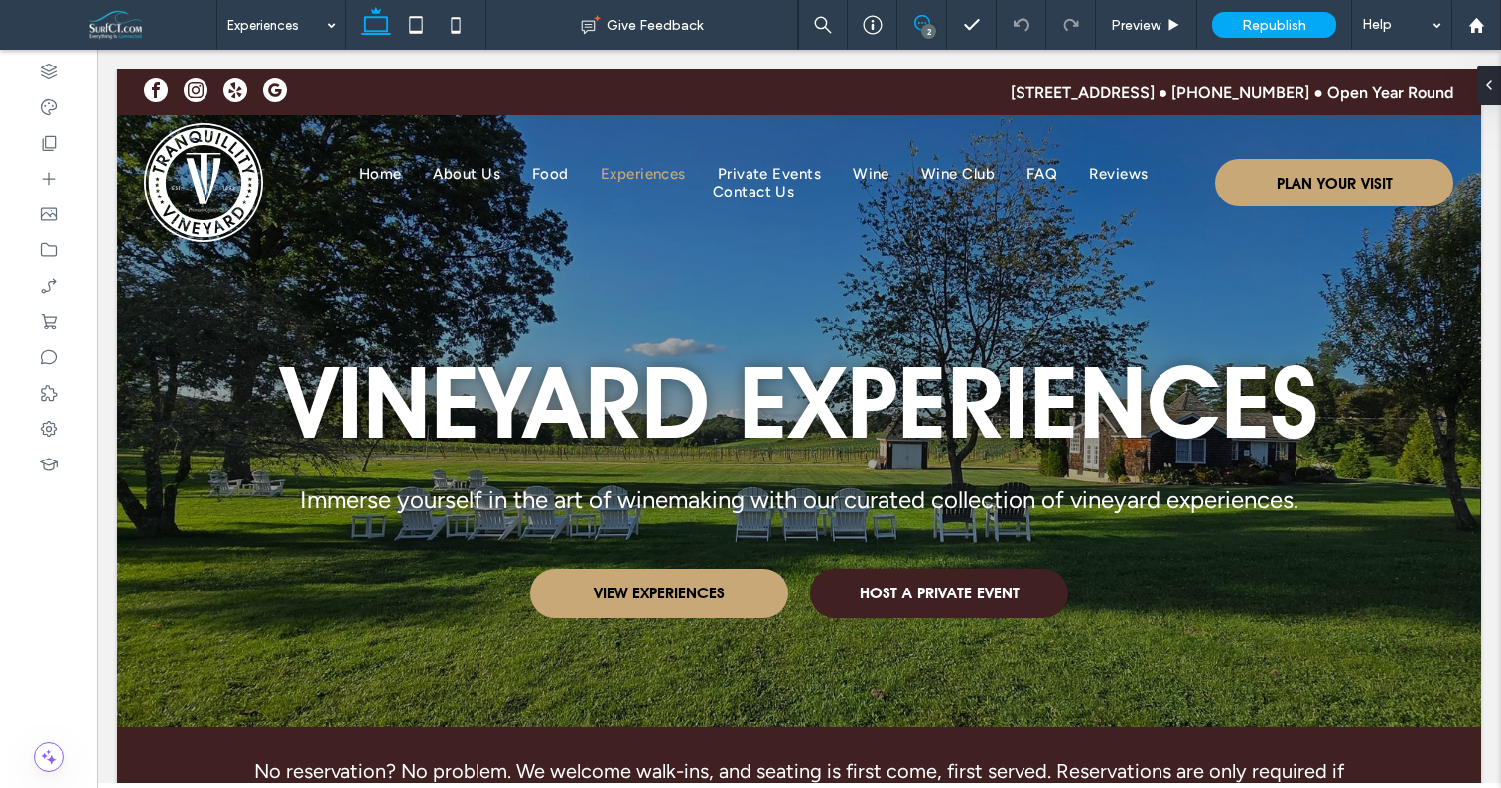
click at [915, 16] on icon at bounding box center [923, 23] width 16 height 16
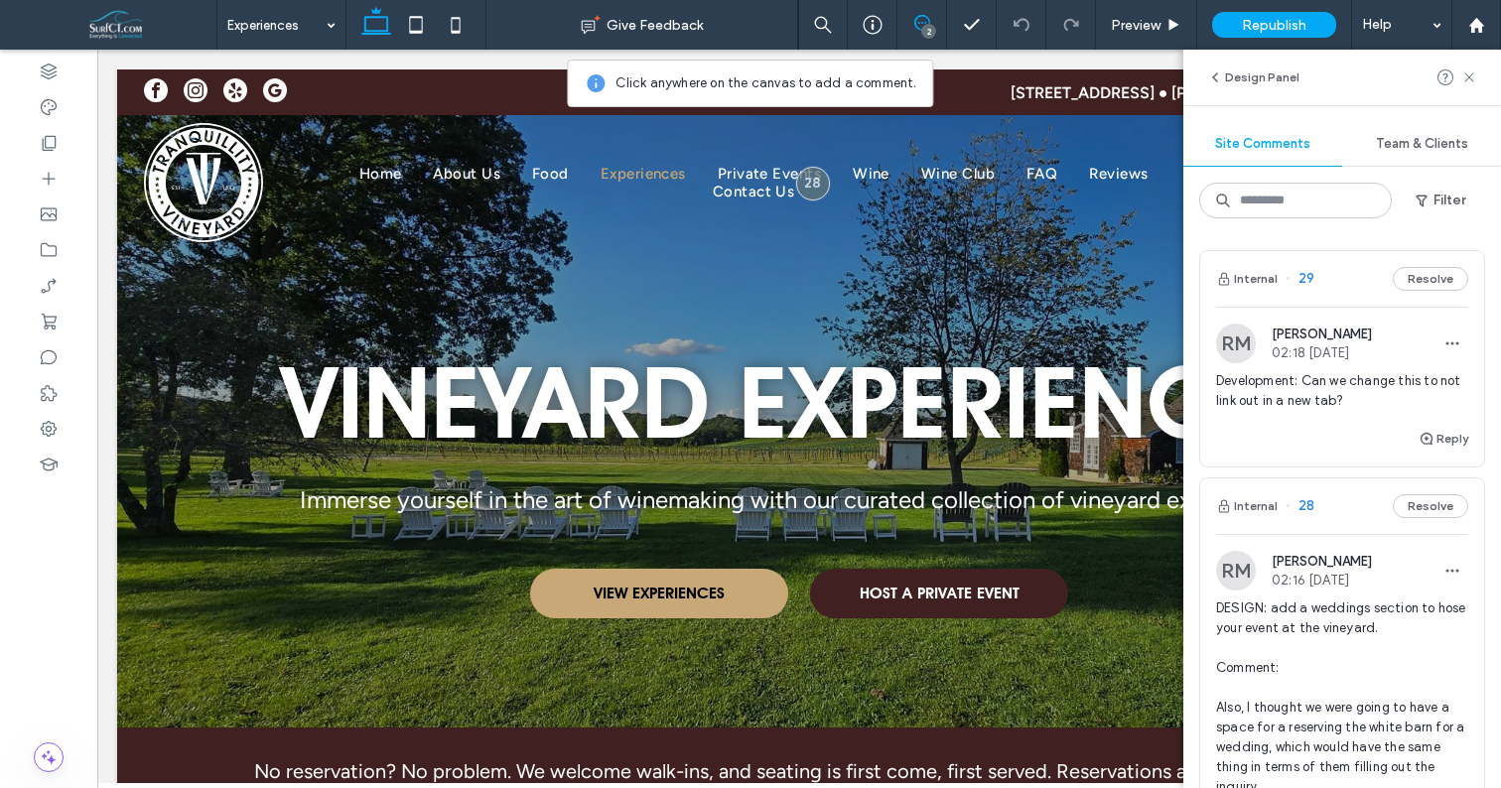
click at [1345, 404] on span "Development: Can we change this to not link out in a new tab?" at bounding box center [1342, 391] width 252 height 40
click at [1336, 394] on div at bounding box center [750, 394] width 1501 height 788
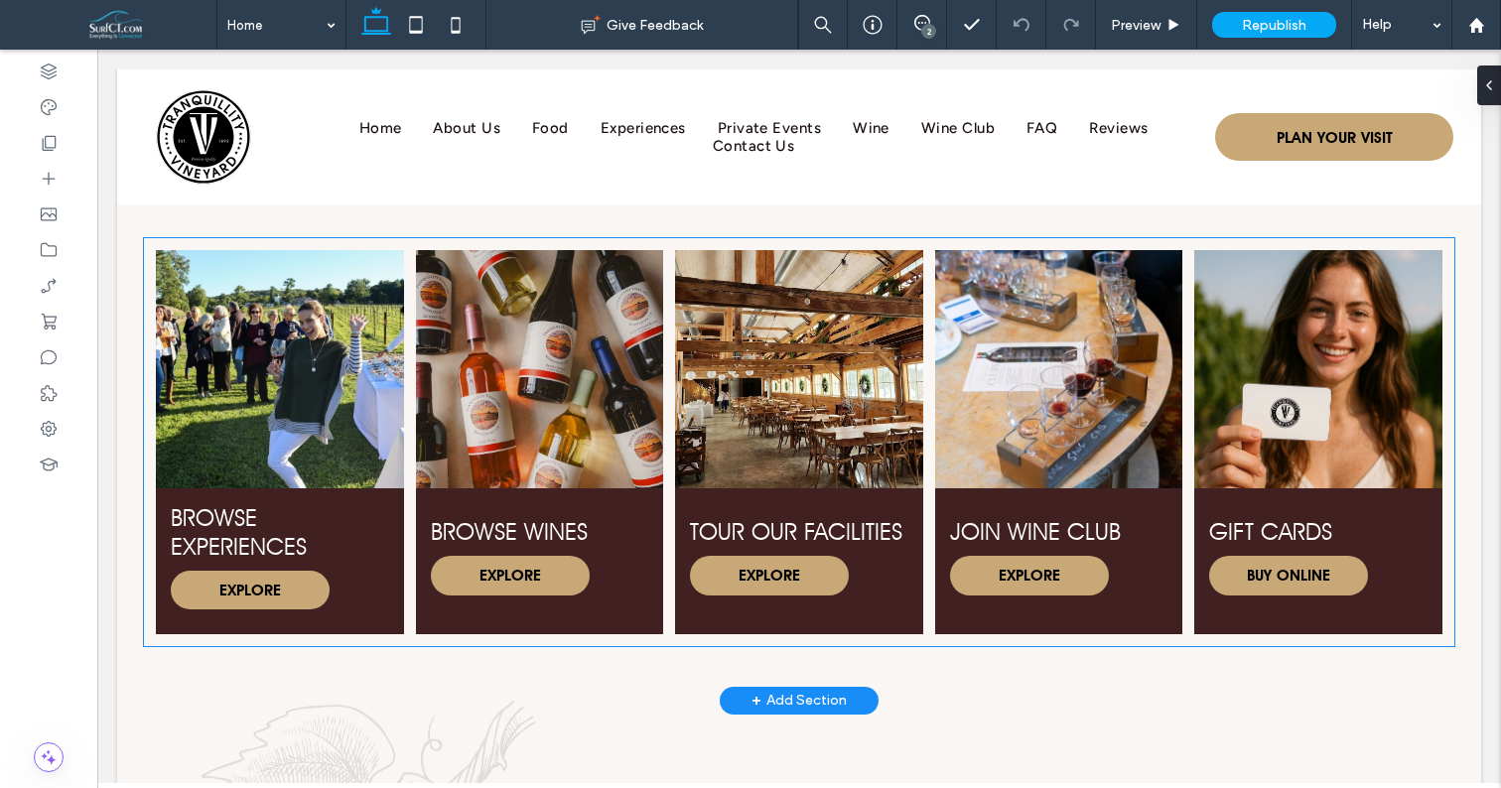
scroll to position [943, 0]
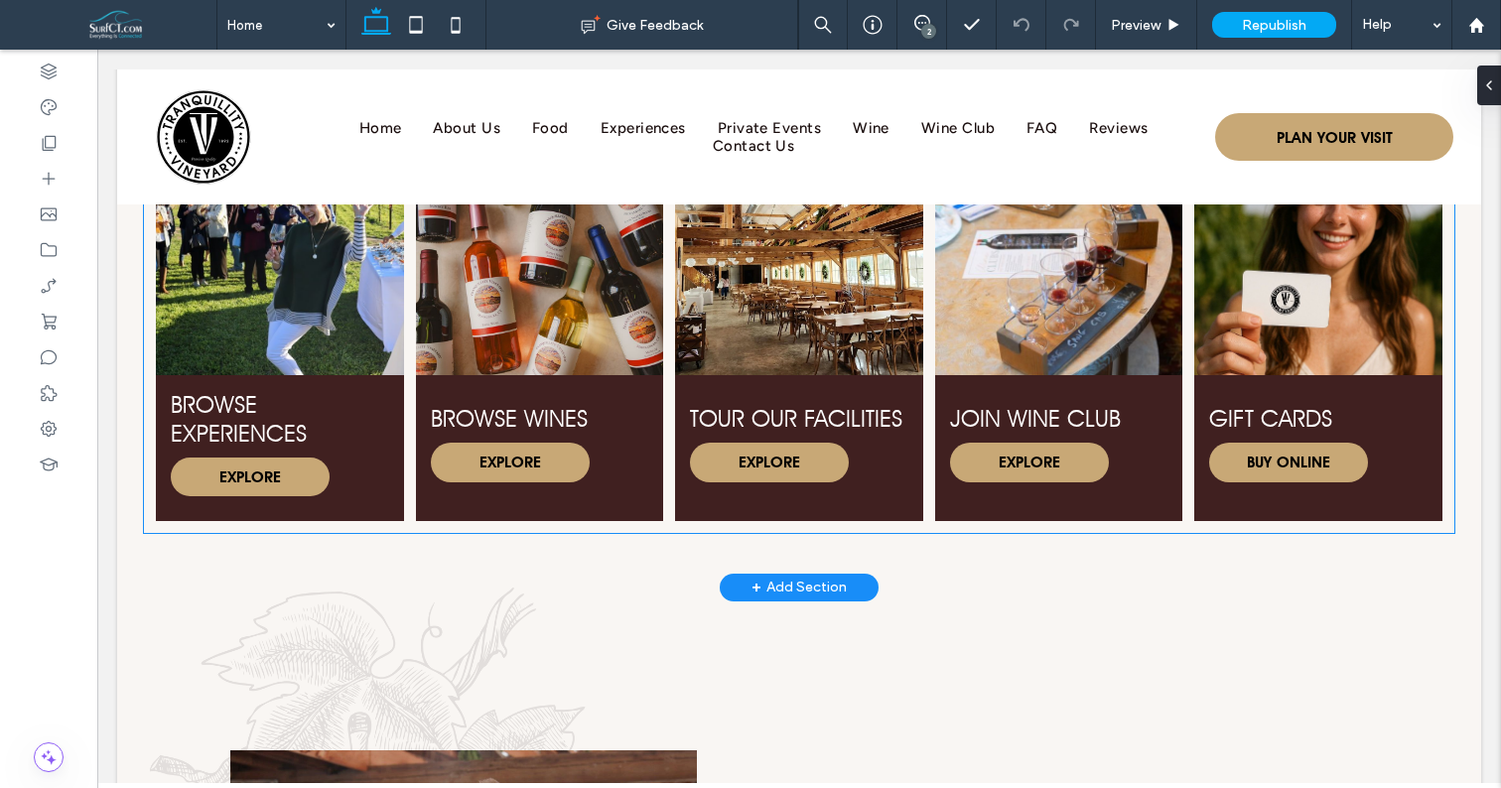
click at [354, 363] on link at bounding box center [280, 255] width 262 height 252
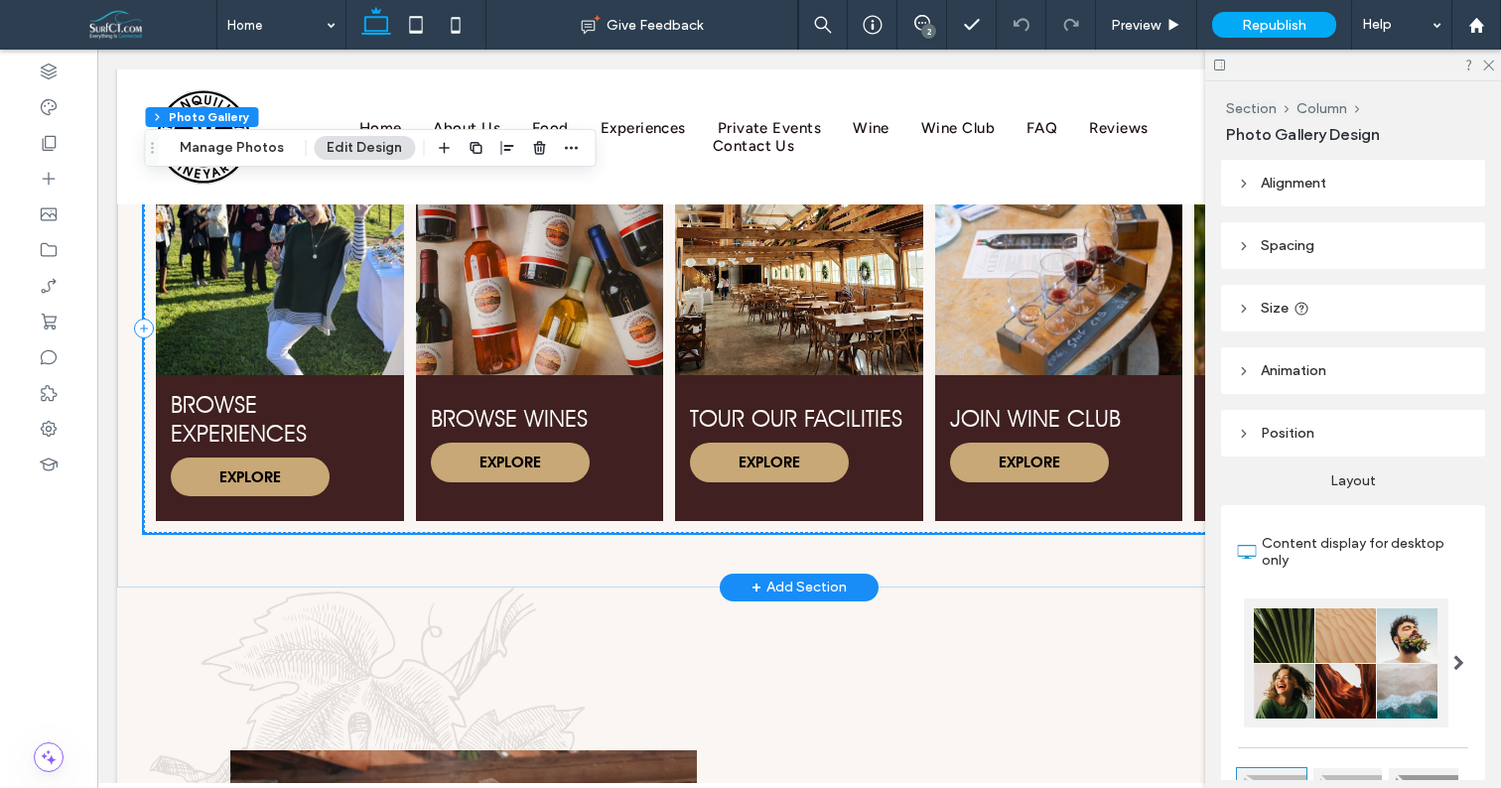
click at [395, 414] on span "BROWSE EXPERIENCES EXPLORE" at bounding box center [279, 448] width 247 height 146
click at [383, 411] on h3 "BROWSE EXPERIENCES" at bounding box center [279, 419] width 217 height 58
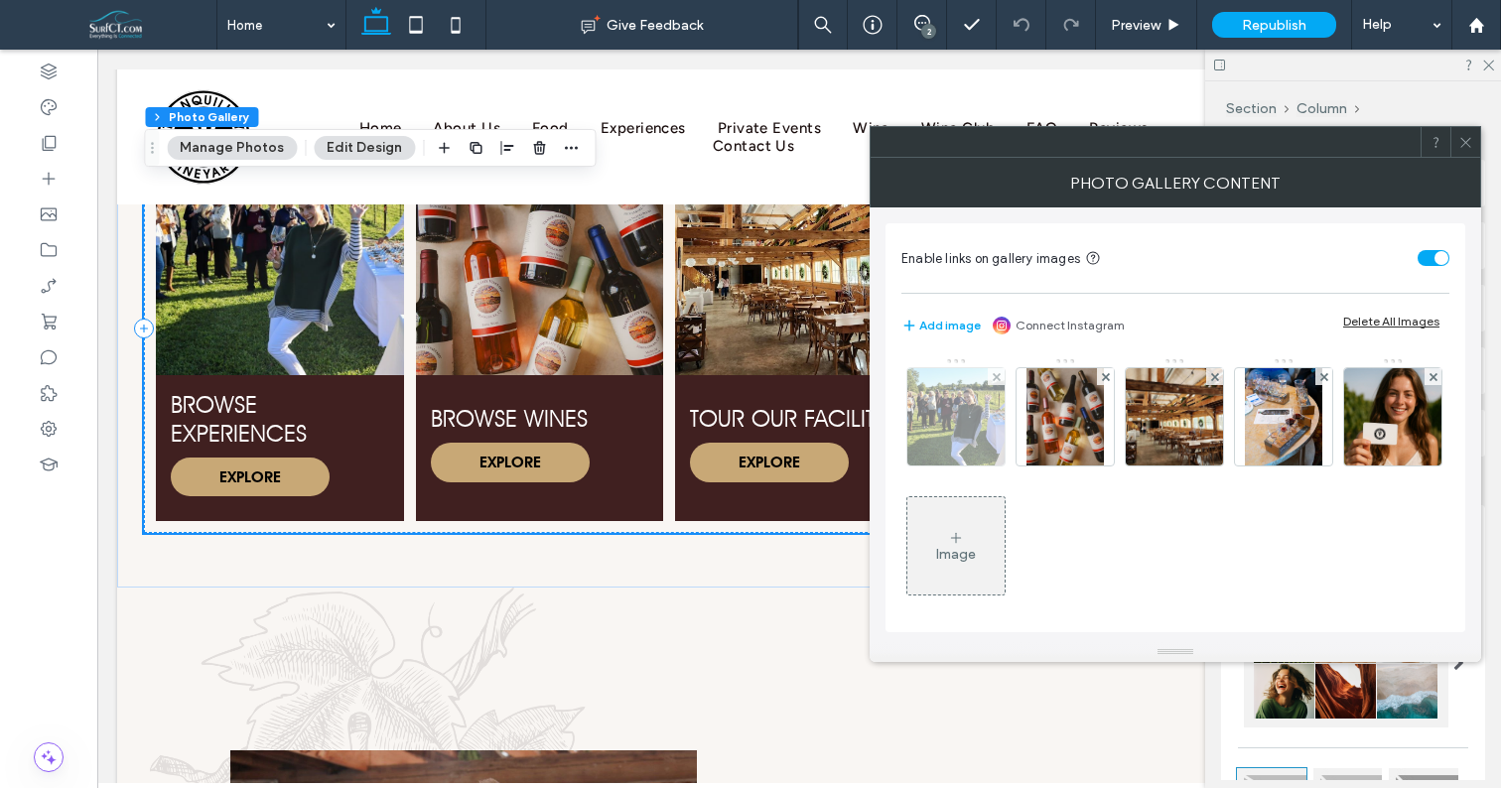
click at [951, 408] on img at bounding box center [956, 416] width 186 height 97
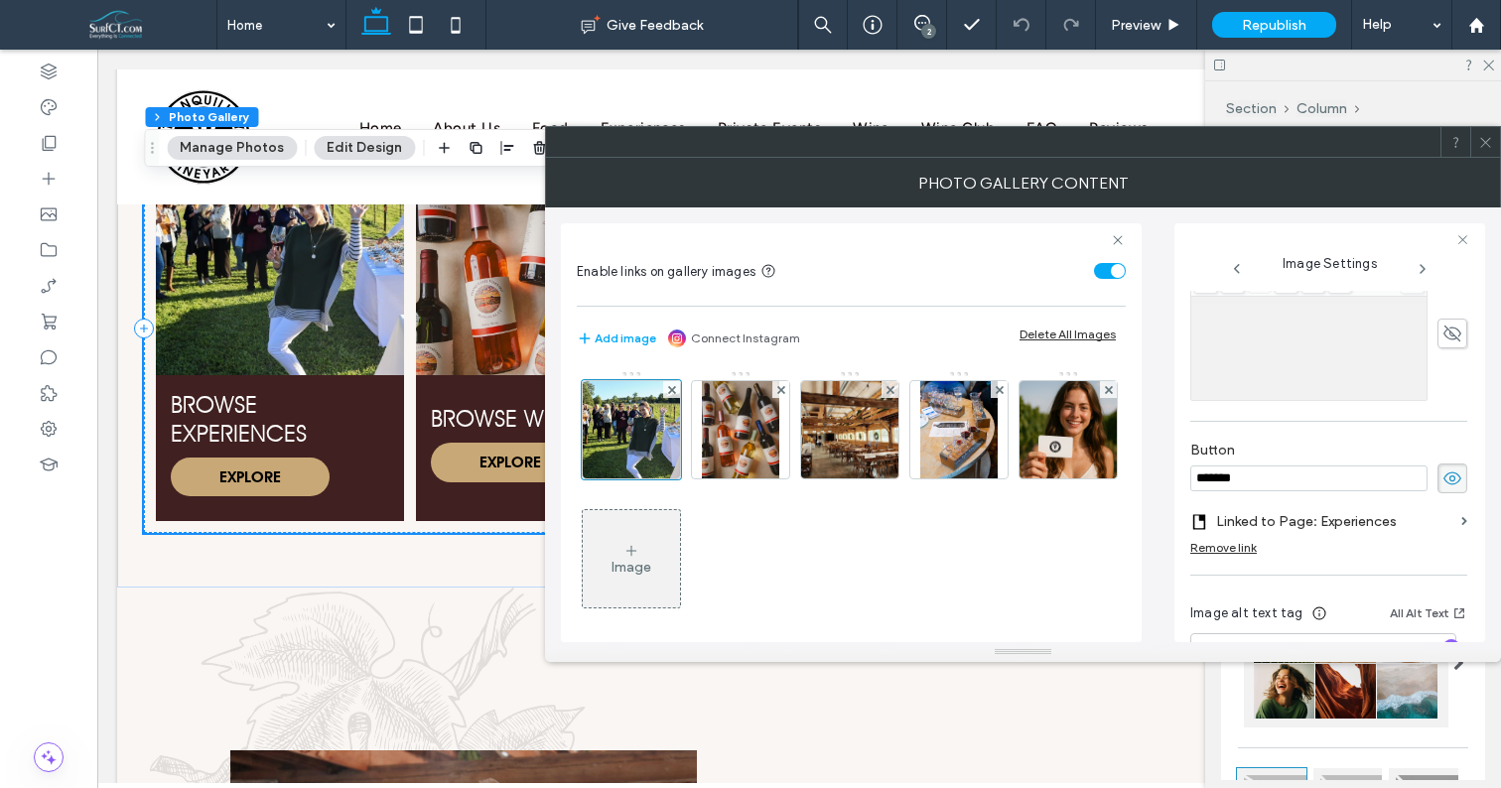
scroll to position [676, 0]
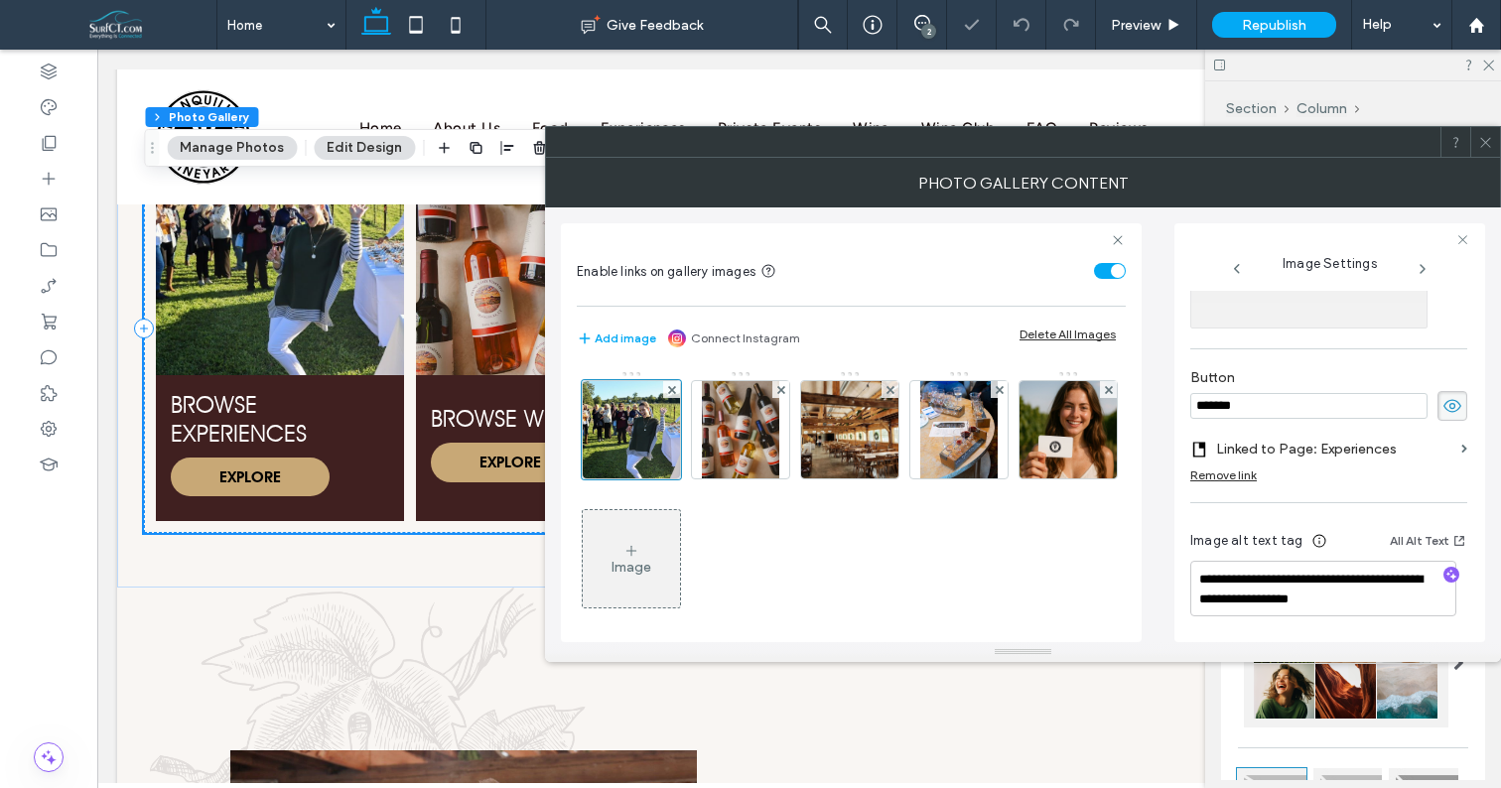
click at [1348, 448] on label "Linked to Page: Experiences" at bounding box center [1334, 449] width 237 height 37
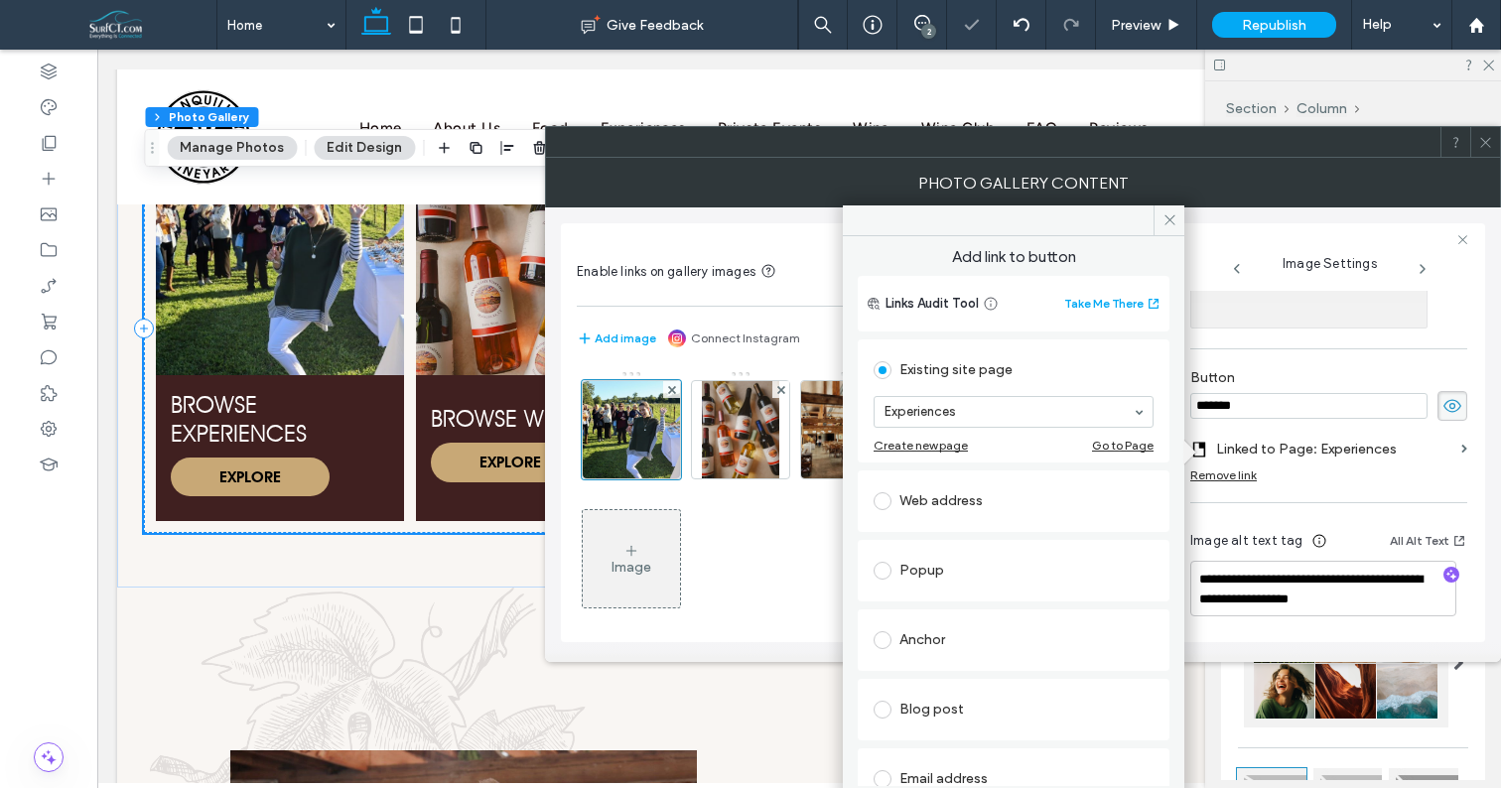
click at [945, 497] on div "Web address" at bounding box center [1014, 502] width 280 height 32
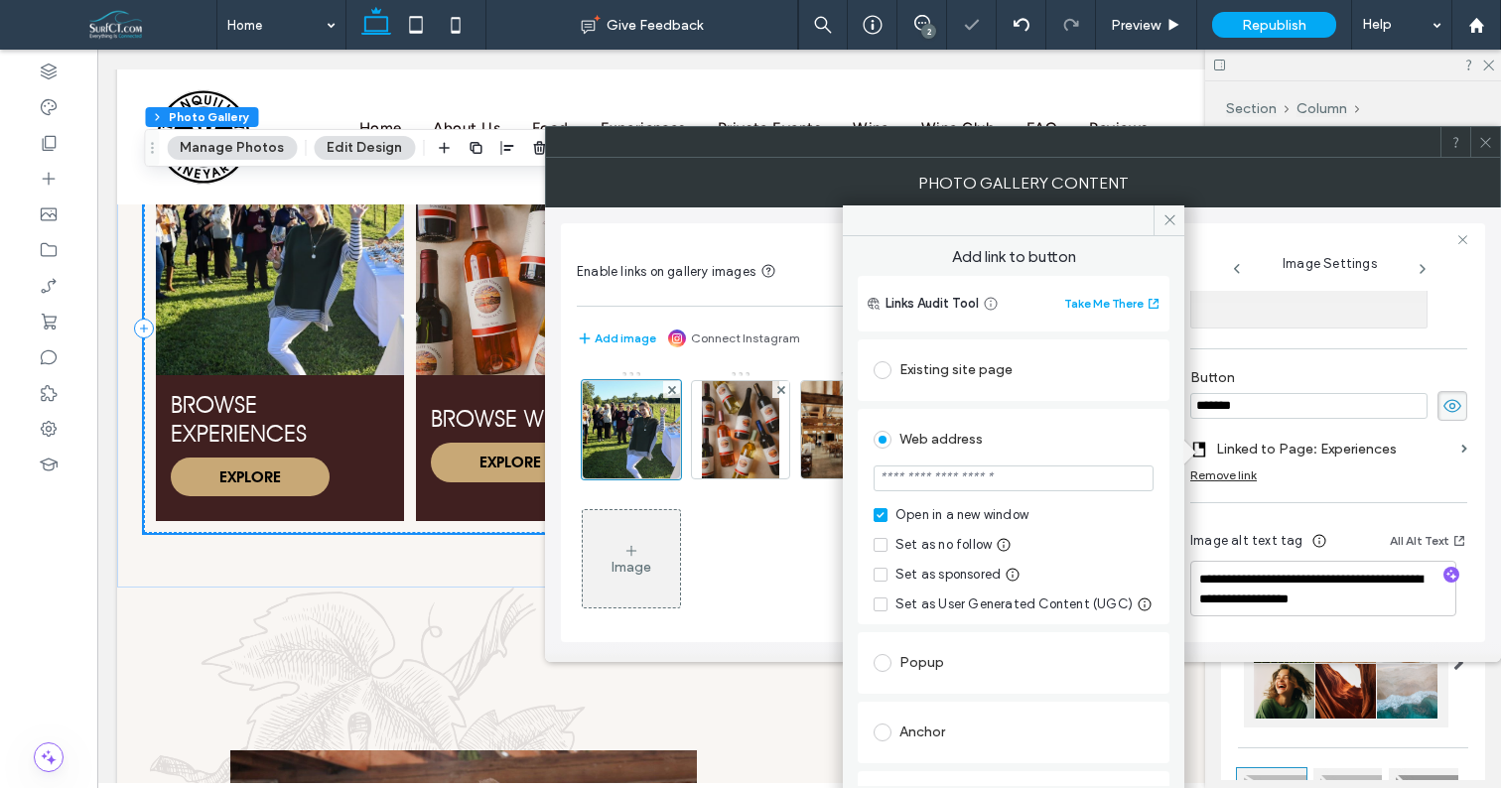
click at [886, 515] on span at bounding box center [881, 515] width 14 height 14
click at [931, 374] on div "Existing site page" at bounding box center [1014, 371] width 280 height 32
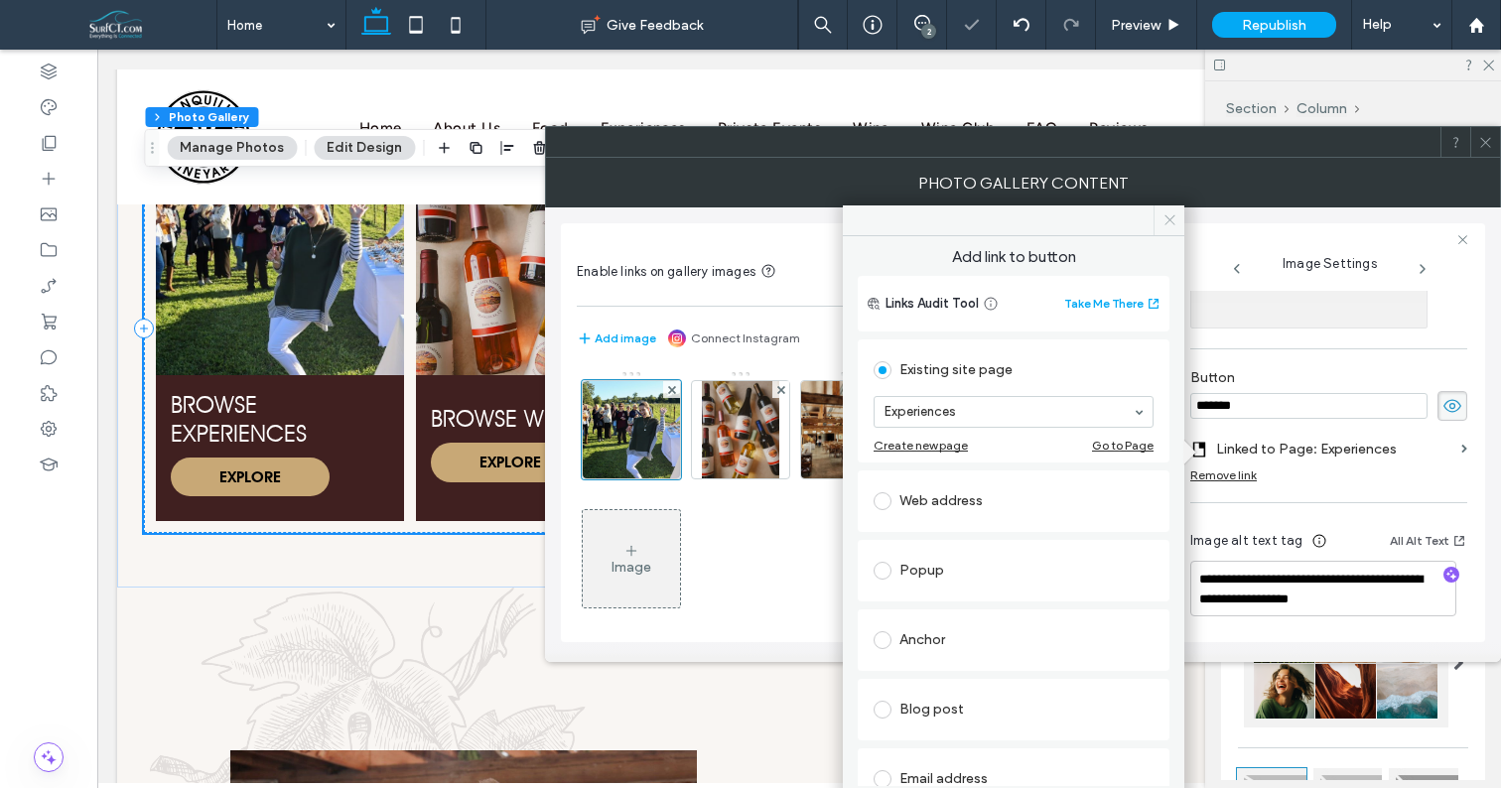
click at [1169, 221] on icon at bounding box center [1170, 220] width 15 height 15
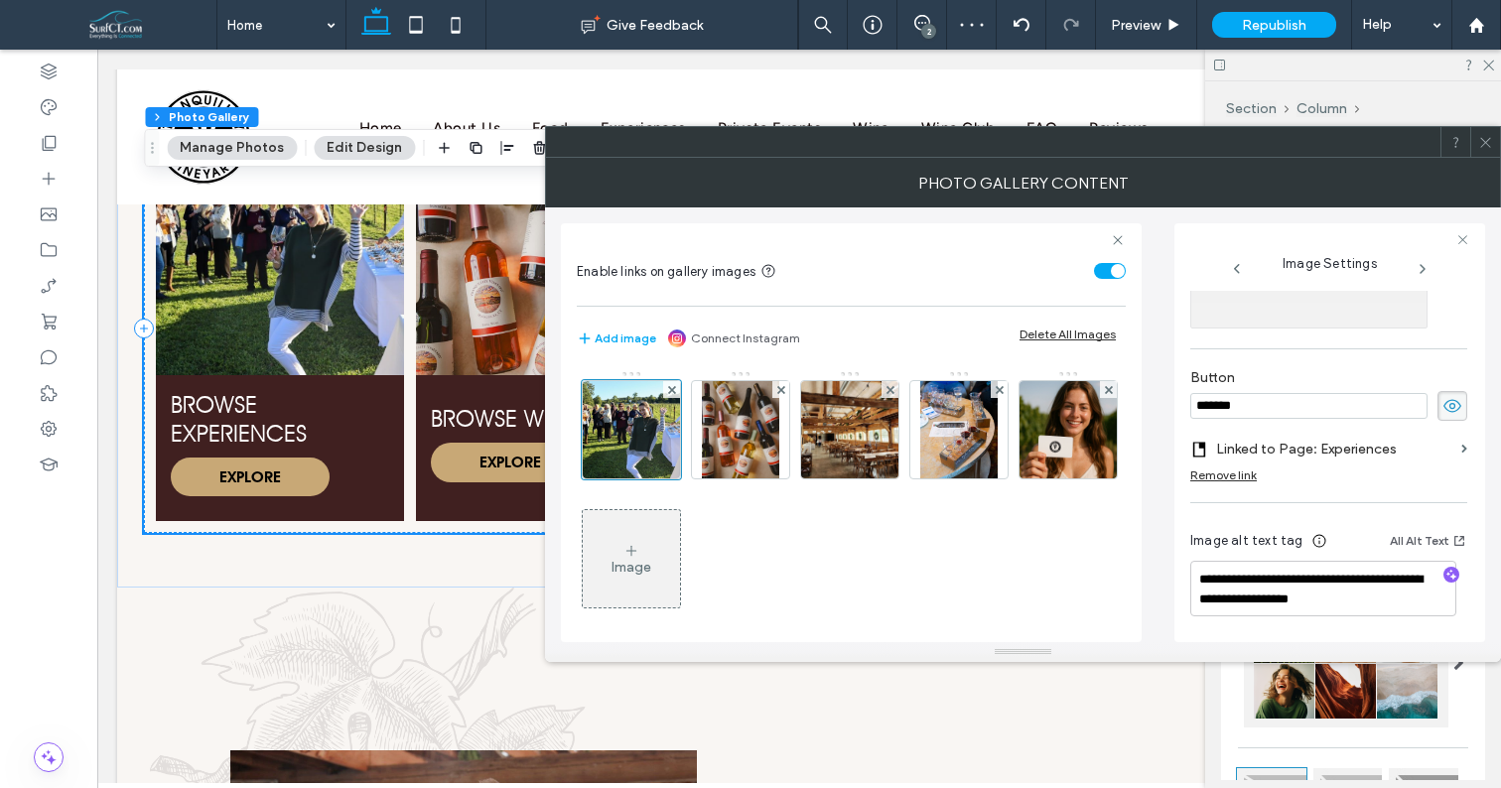
click at [1487, 145] on icon at bounding box center [1486, 142] width 15 height 15
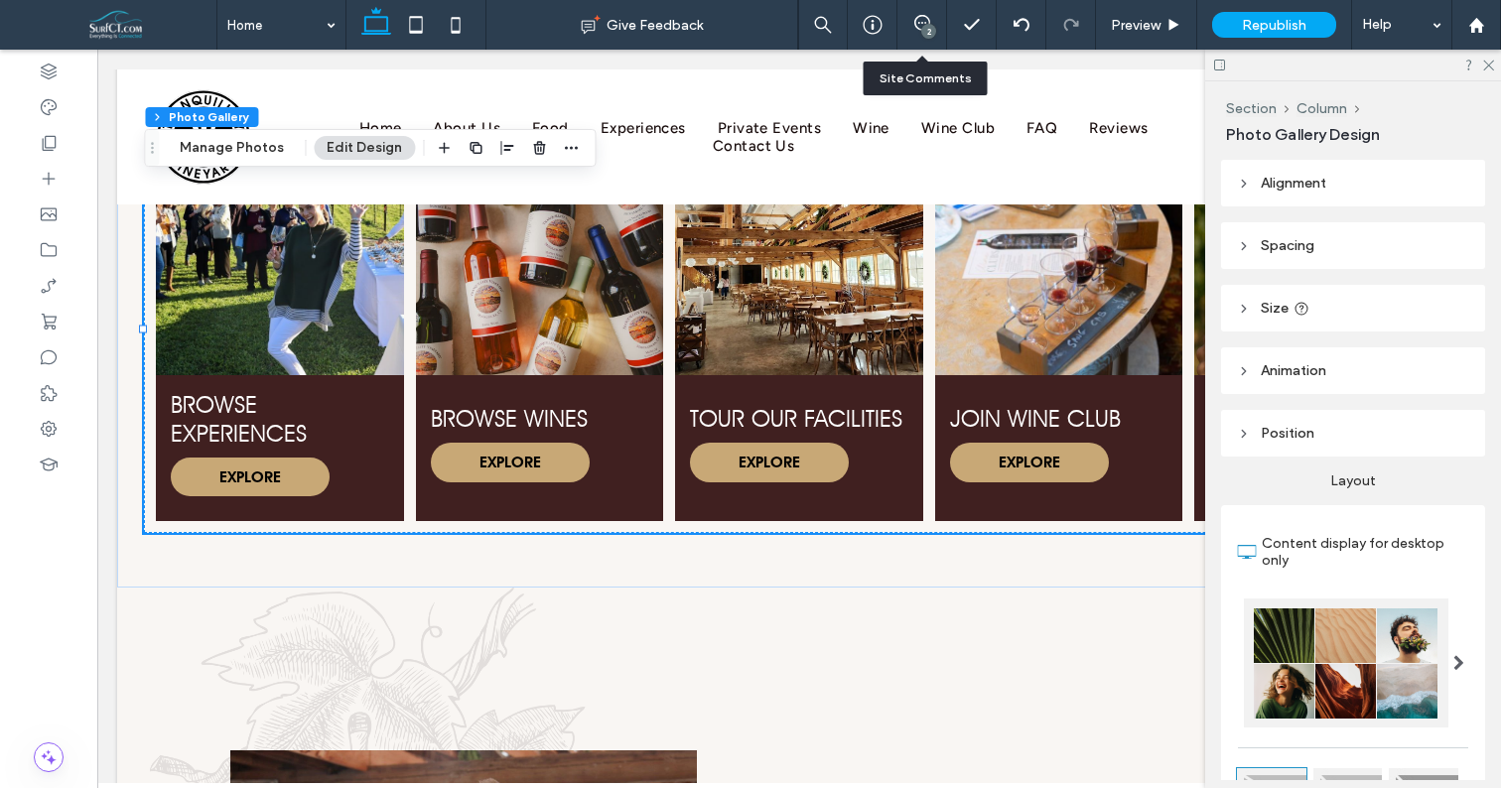
click at [900, 12] on div "2" at bounding box center [923, 25] width 50 height 50
click at [933, 23] on span at bounding box center [922, 23] width 49 height 16
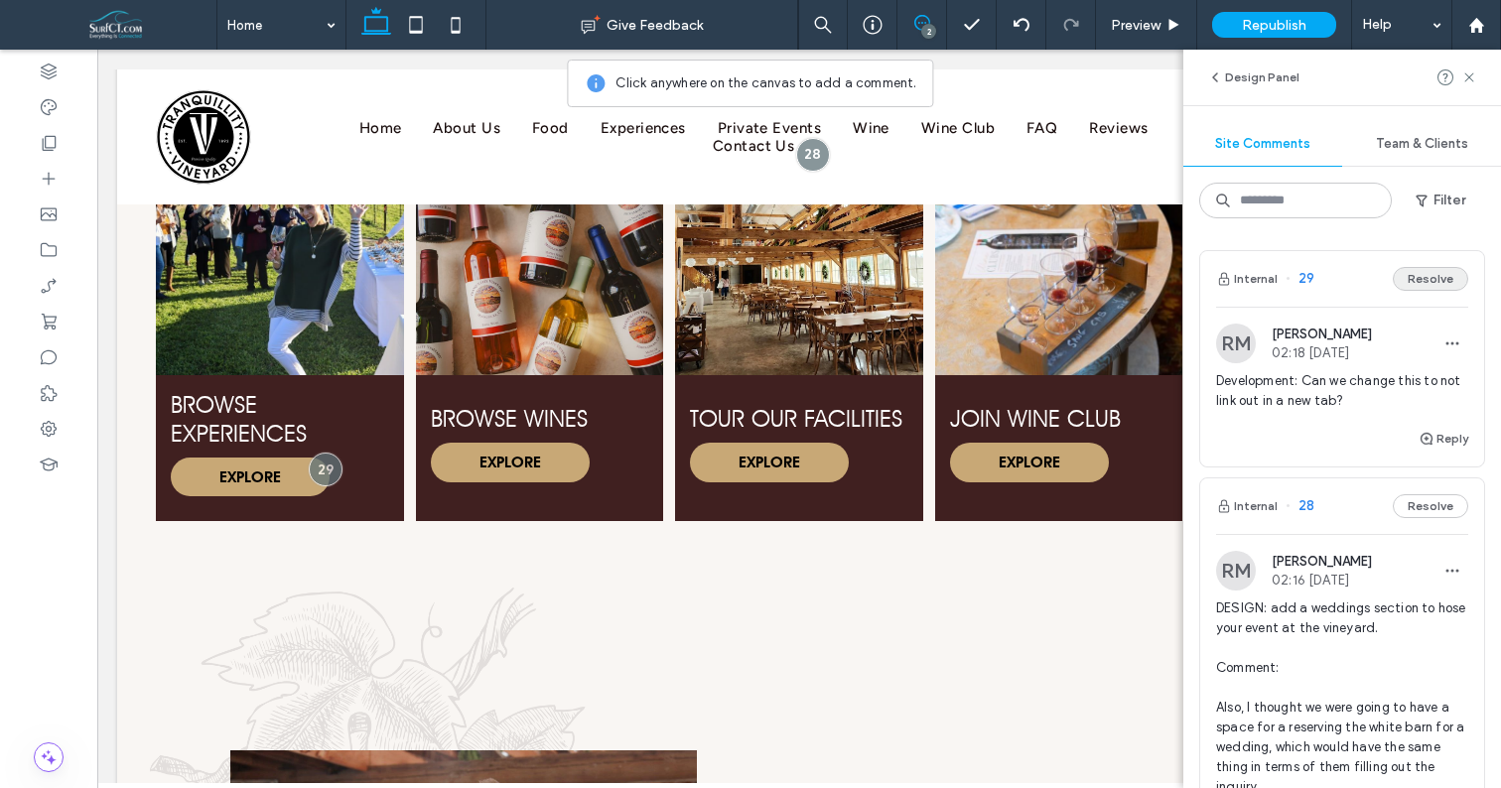
click at [1429, 274] on button "Resolve" at bounding box center [1430, 279] width 75 height 24
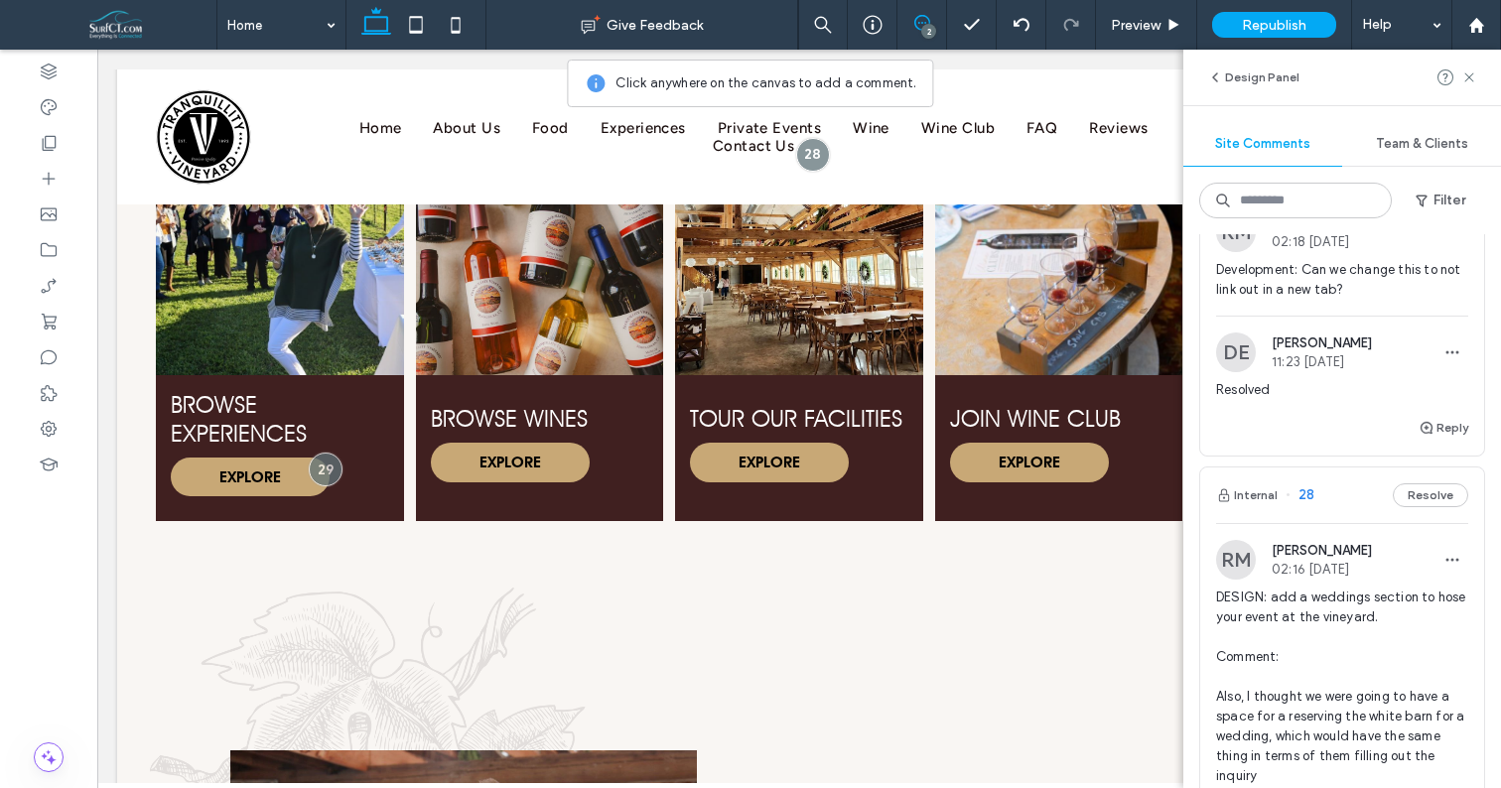
scroll to position [0, 0]
